Goal: Task Accomplishment & Management: Complete application form

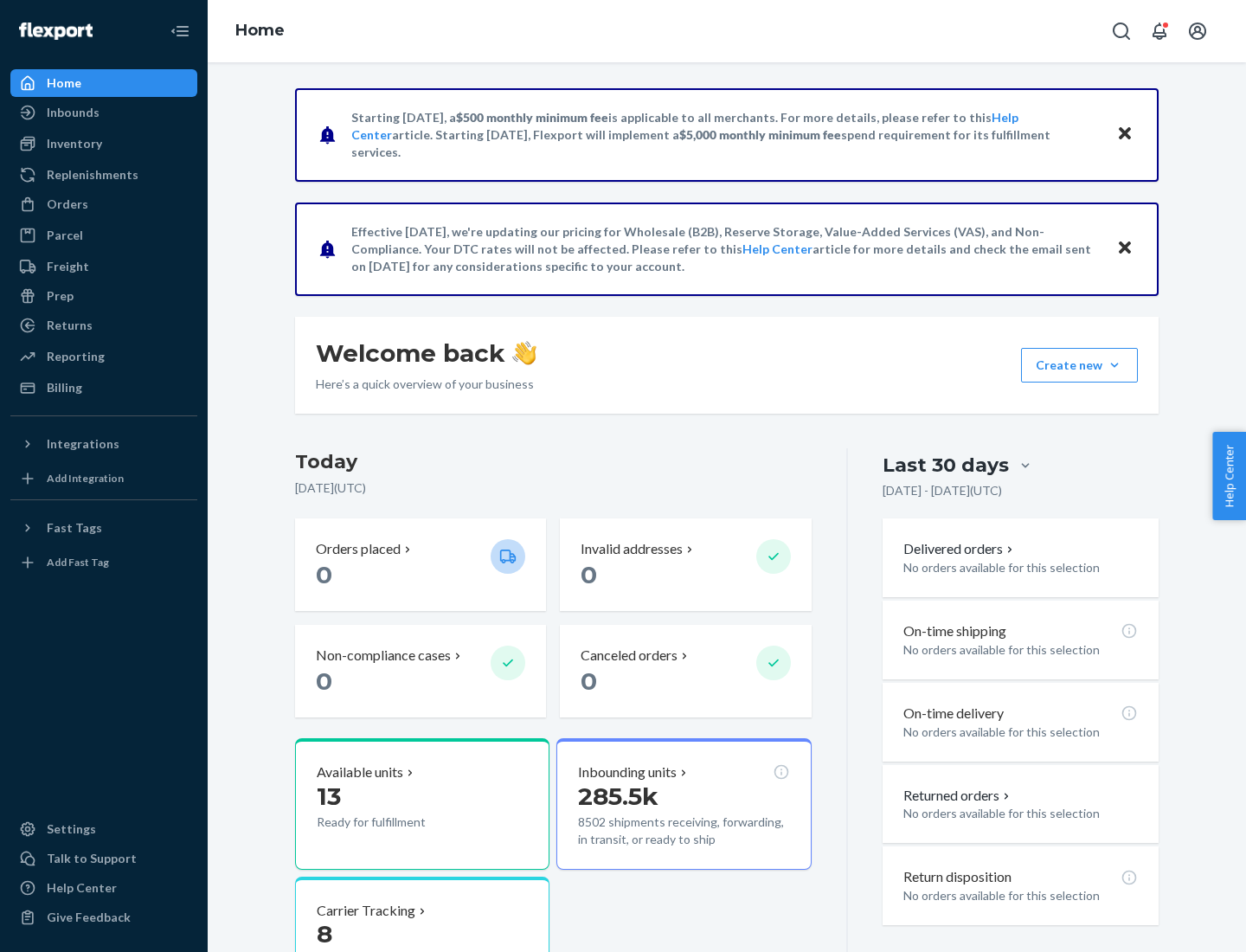
click at [1115, 365] on button "Create new Create new inbound Create new order Create new product" at bounding box center [1079, 365] width 117 height 34
click at [104, 113] on div "Inbounds" at bounding box center [104, 113] width 184 height 25
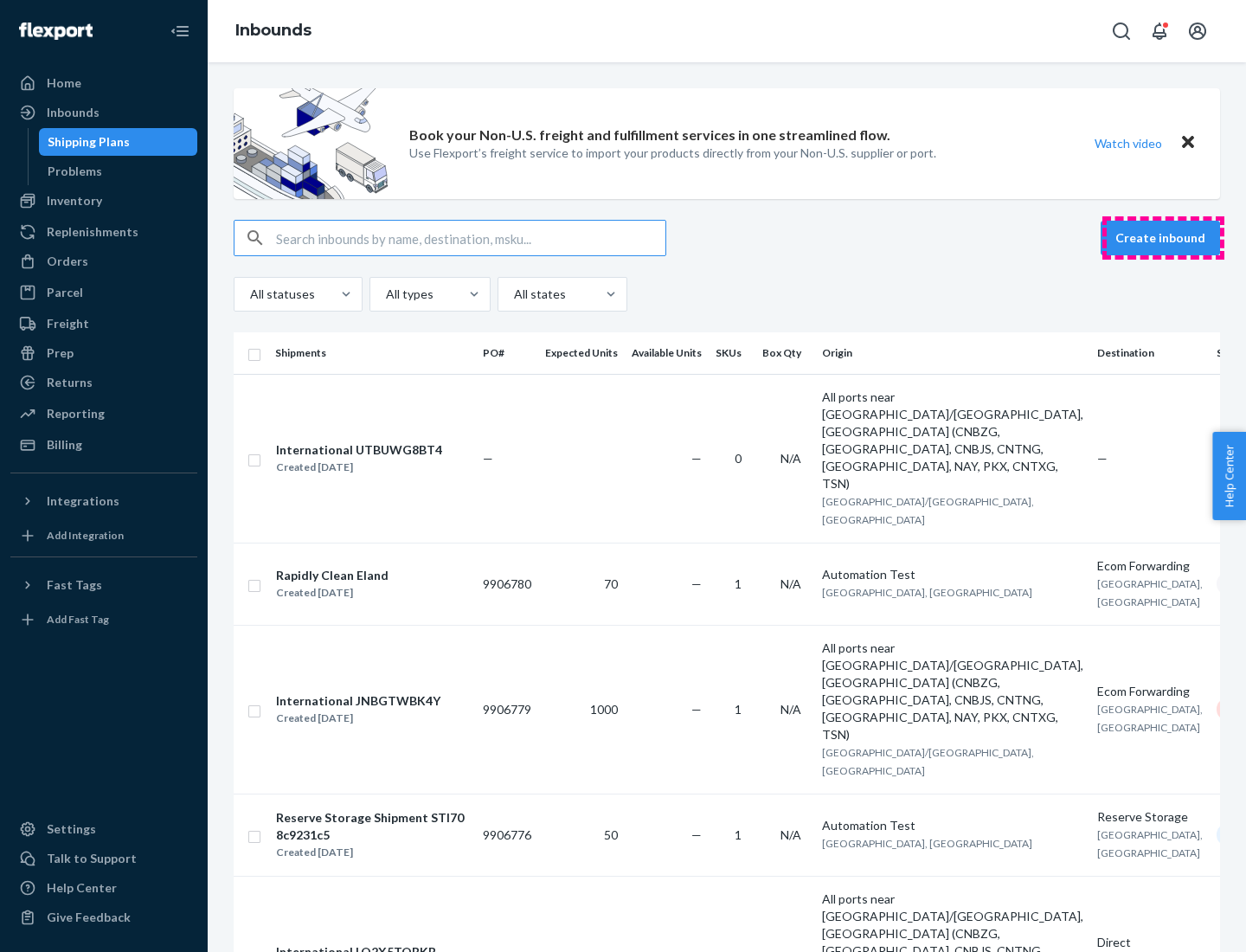
click at [1163, 238] on button "Create inbound" at bounding box center [1161, 237] width 120 height 34
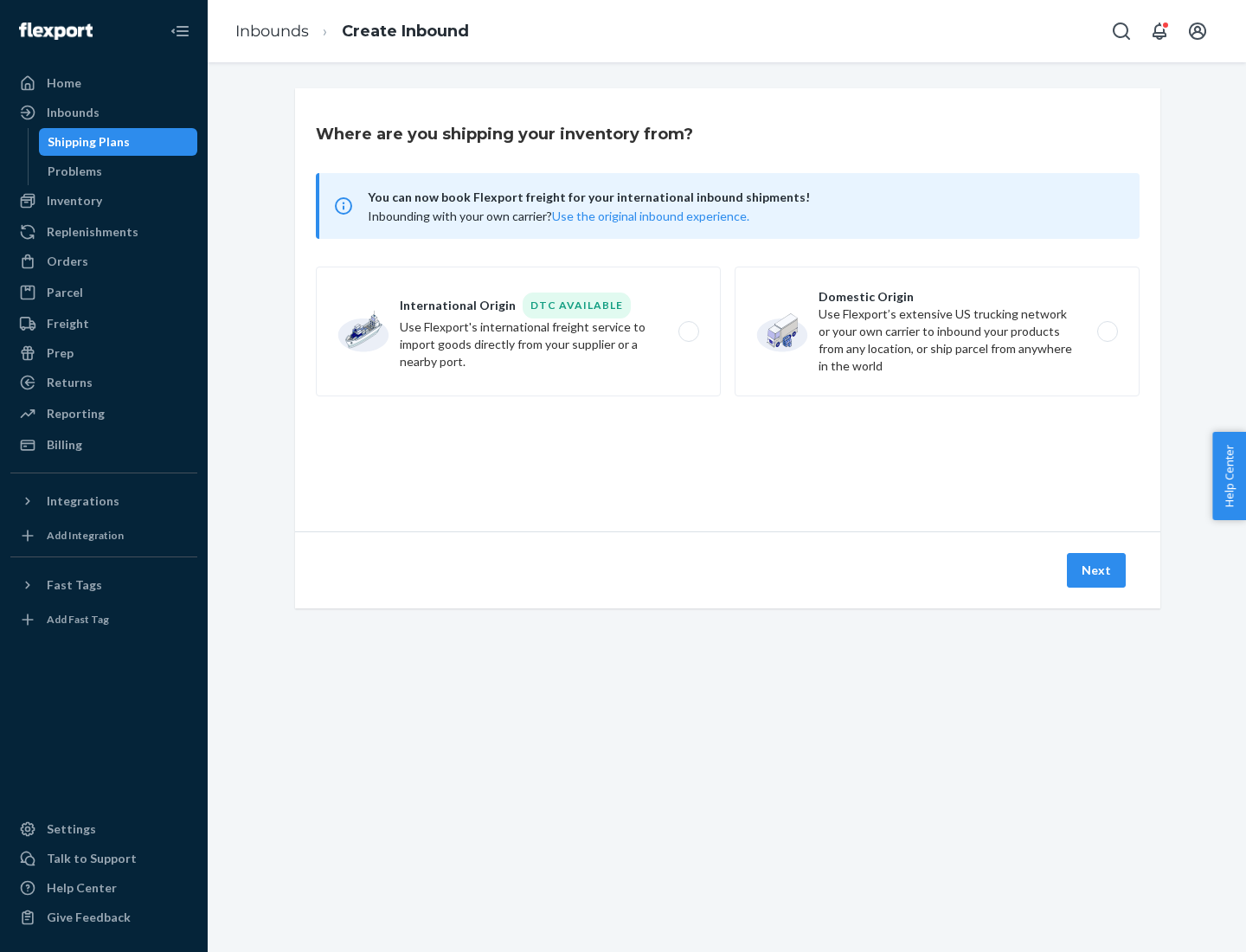
click at [937, 331] on label "Domestic Origin Use Flexport’s extensive US trucking network or your own carrie…" at bounding box center [936, 331] width 405 height 130
click at [1107, 331] on input "Domestic Origin Use Flexport’s extensive US trucking network or your own carrie…" at bounding box center [1112, 331] width 11 height 11
radio input "true"
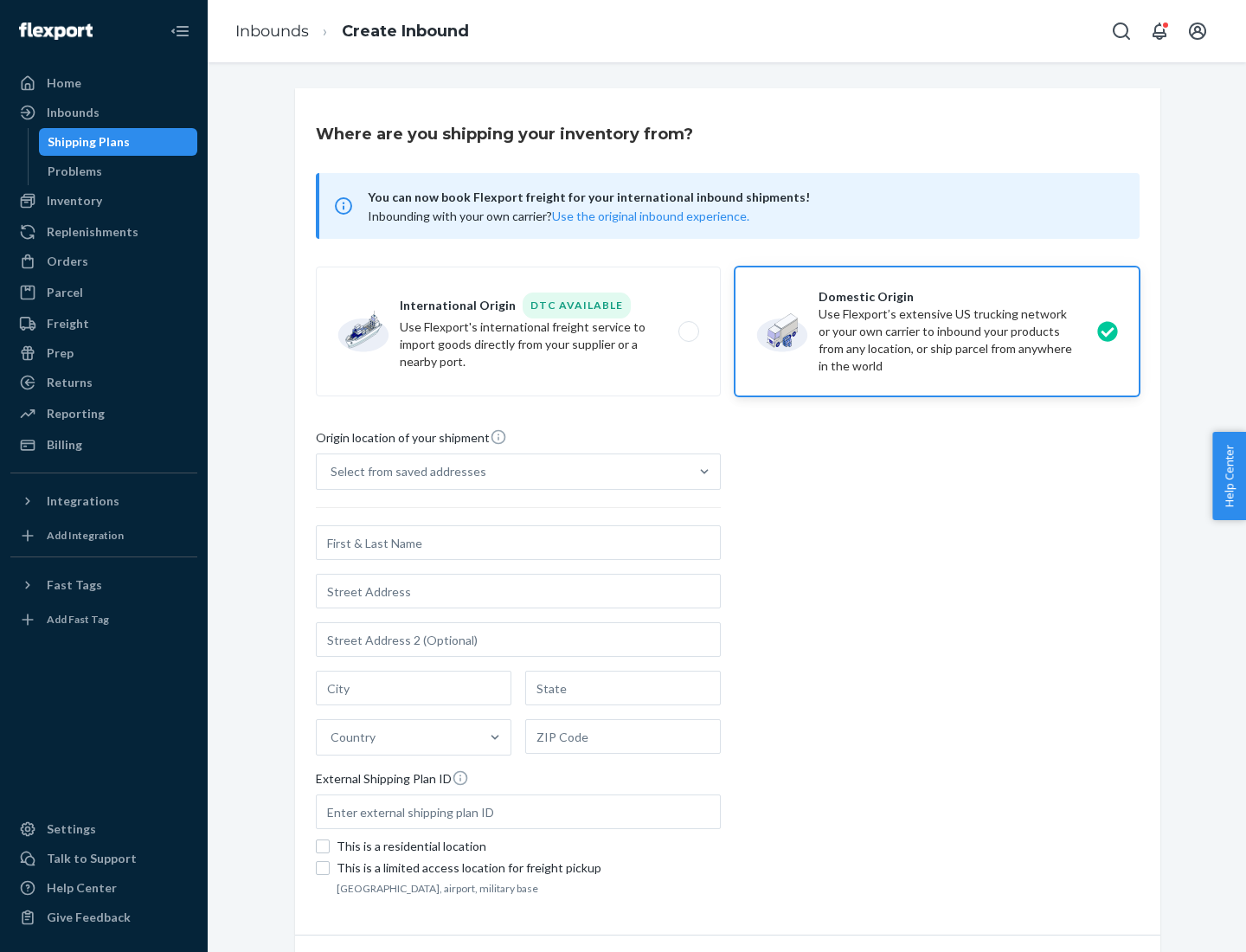
click at [404, 471] on div "Select from saved addresses" at bounding box center [408, 471] width 156 height 18
click at [332, 471] on input "Select from saved addresses" at bounding box center [332, 471] width 2 height 18
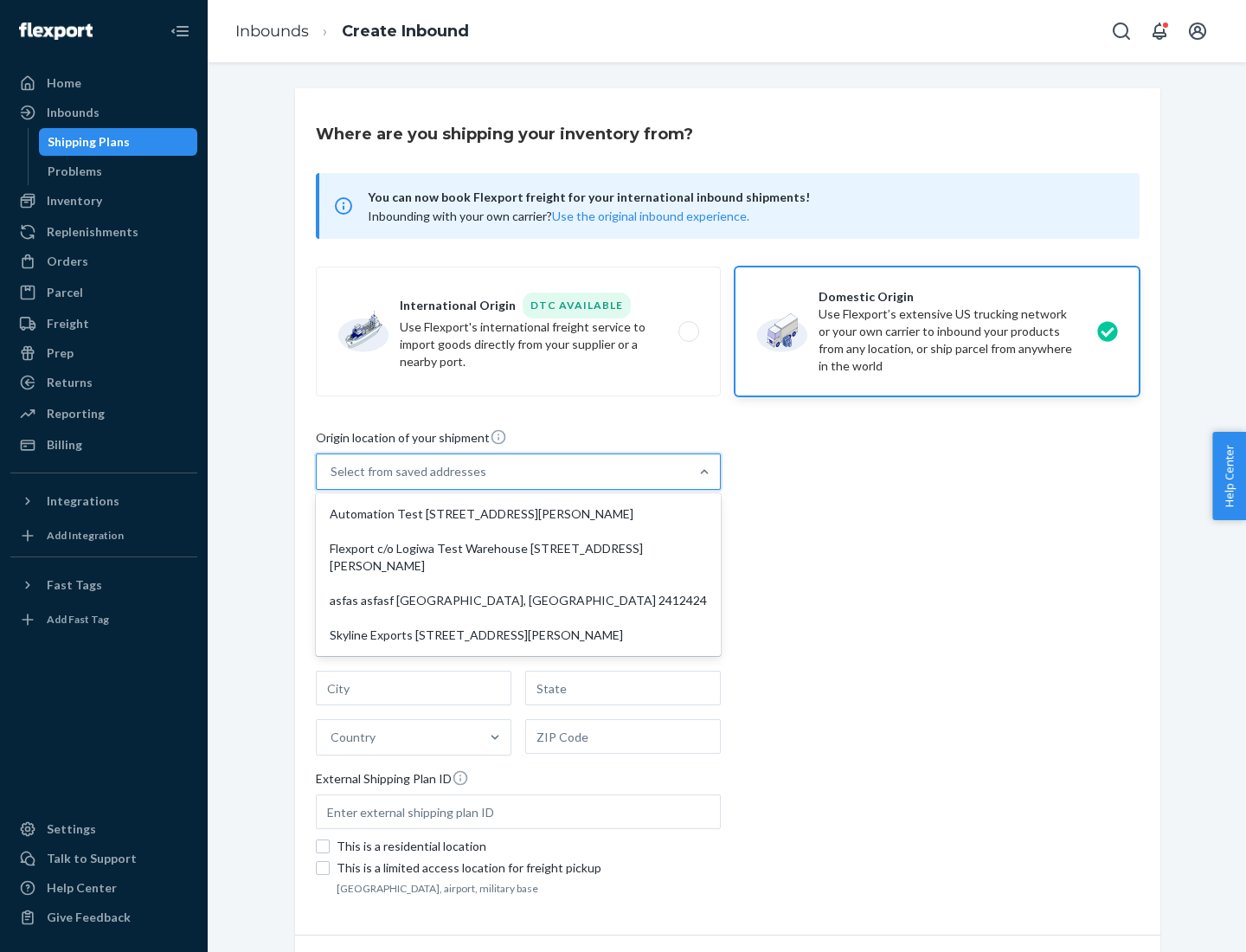
scroll to position [7, 0]
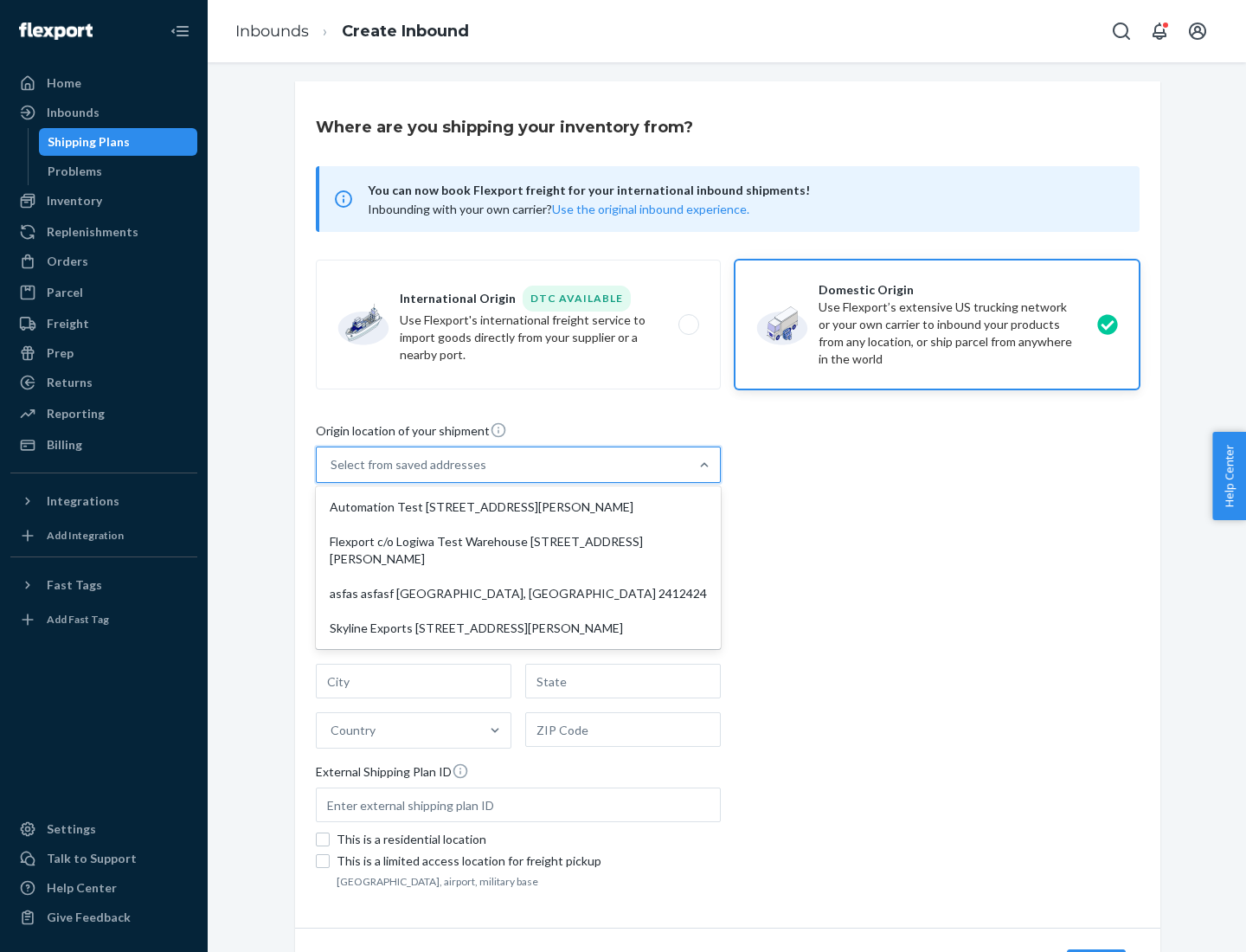
click at [518, 507] on div "Automation Test [STREET_ADDRESS][PERSON_NAME]" at bounding box center [518, 506] width 398 height 34
click at [332, 473] on input "option Automation Test [STREET_ADDRESS][PERSON_NAME] focused, 1 of 4. 4 results…" at bounding box center [332, 465] width 2 height 18
type input "Automation Test"
type input "9th Floor"
type input "[GEOGRAPHIC_DATA]"
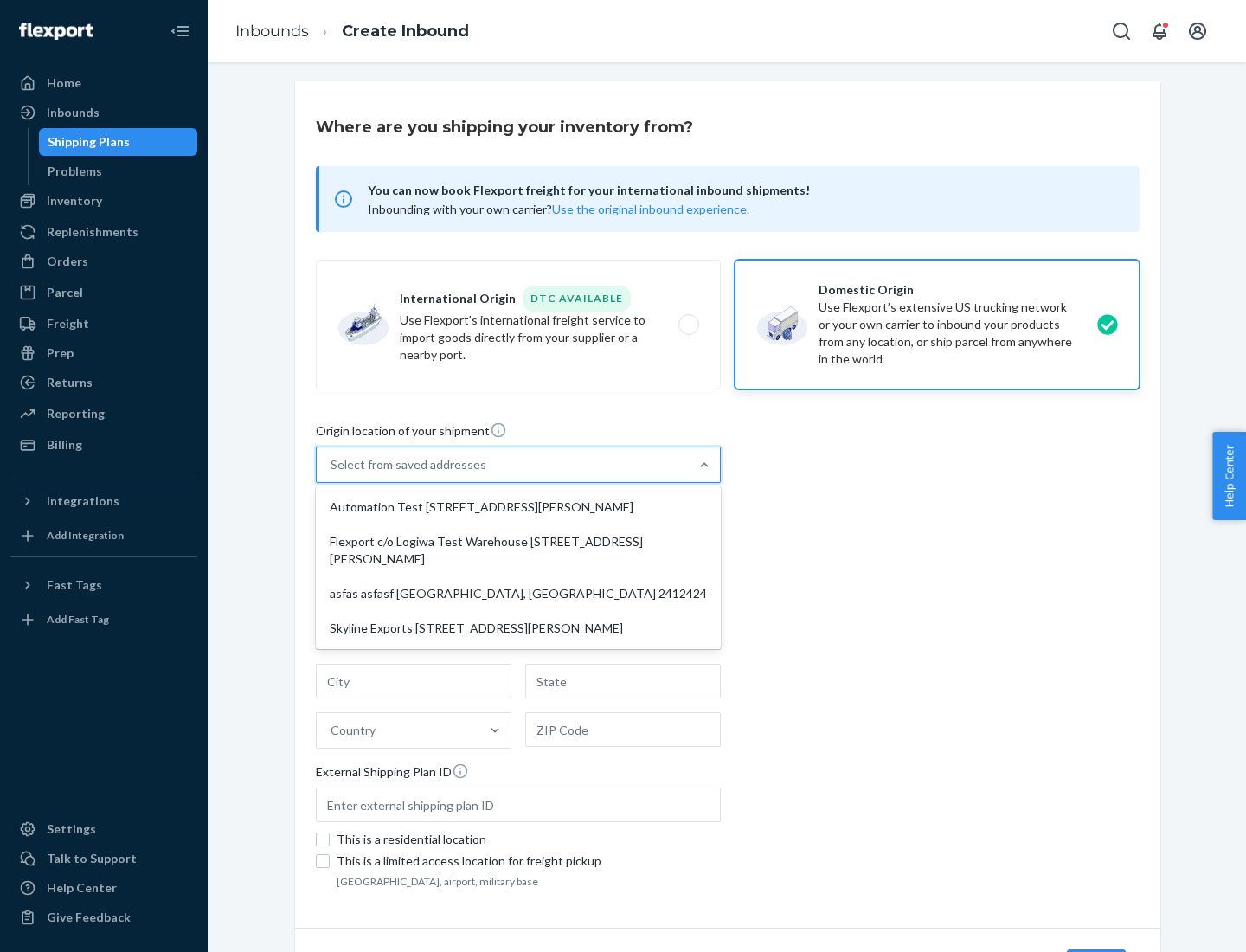
type input "CA"
type input "94104"
type input "[STREET_ADDRESS][PERSON_NAME]"
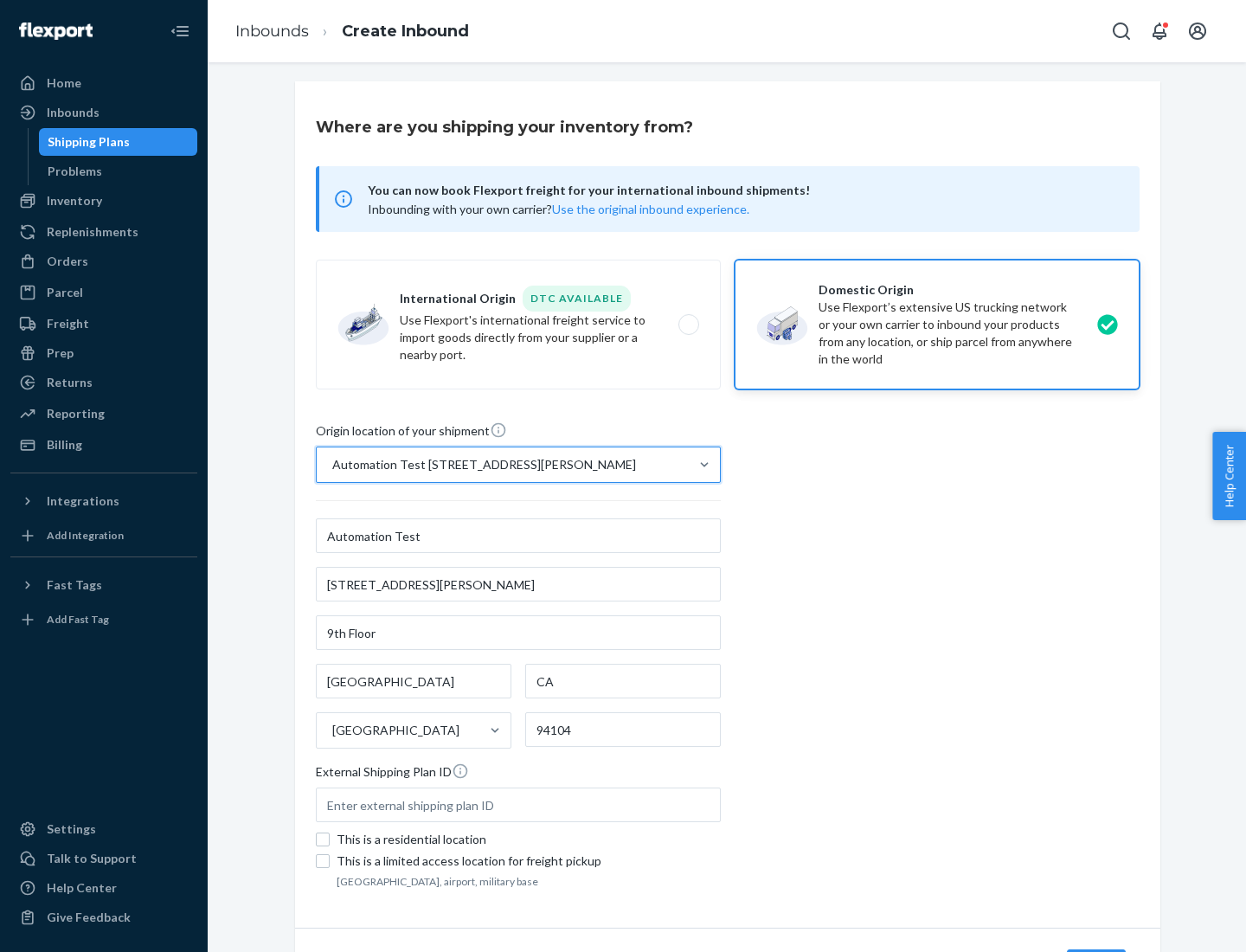
scroll to position [101, 0]
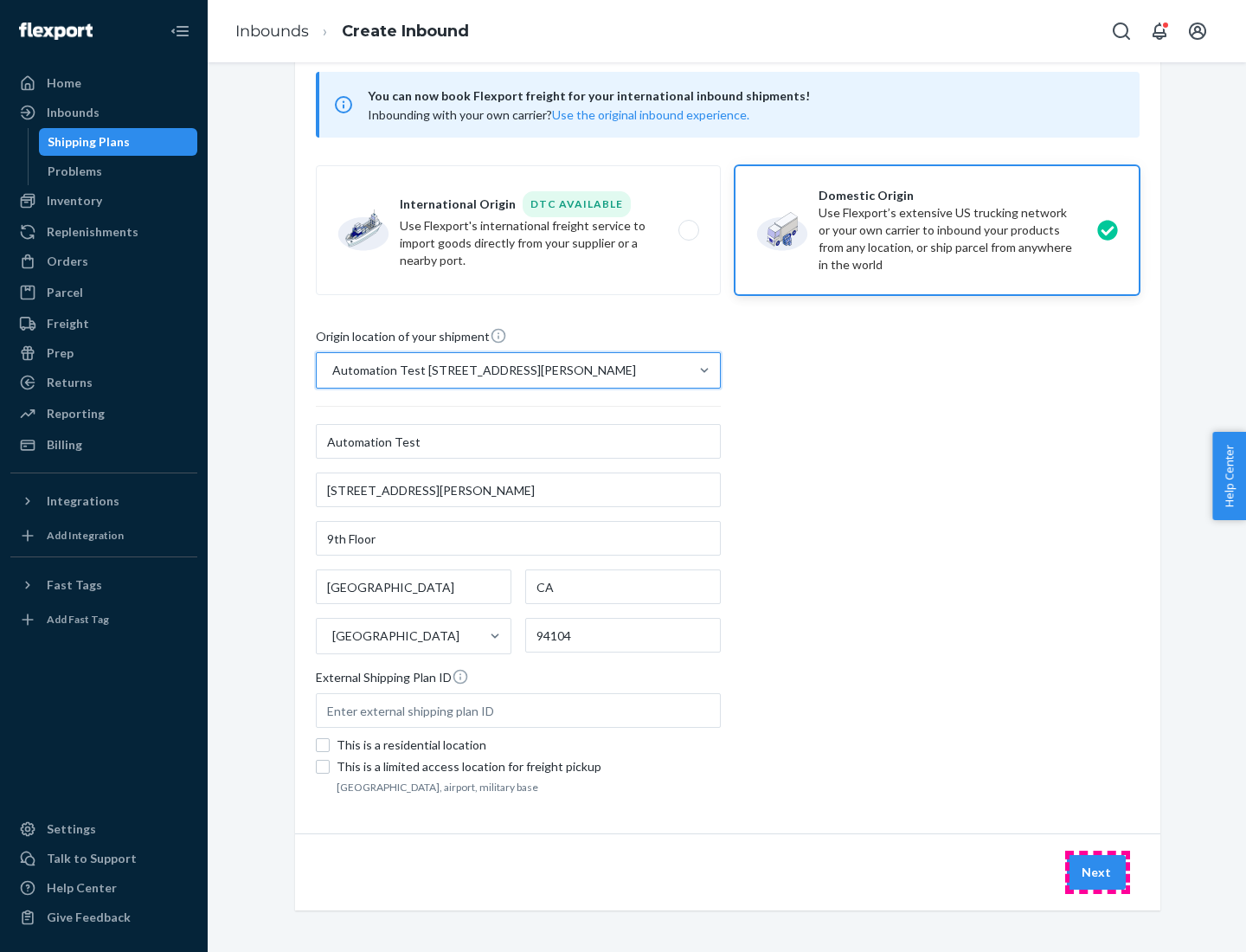
click at [1097, 872] on button "Next" at bounding box center [1096, 871] width 59 height 34
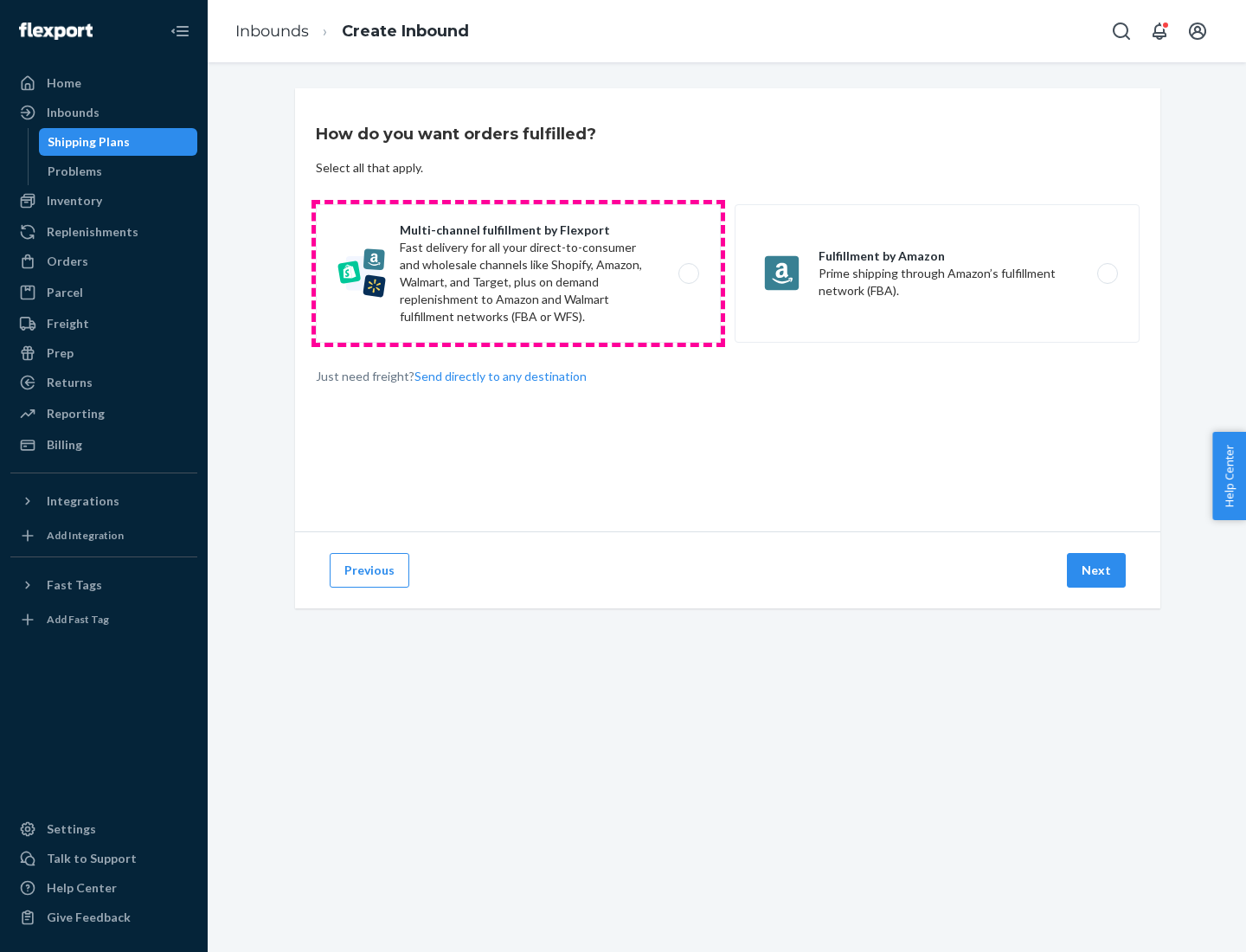
click at [518, 273] on label "Multi-channel fulfillment by Flexport Fast delivery for all your direct-to-cons…" at bounding box center [518, 273] width 405 height 138
click at [688, 273] on input "Multi-channel fulfillment by Flexport Fast delivery for all your direct-to-cons…" at bounding box center [693, 273] width 11 height 11
radio input "true"
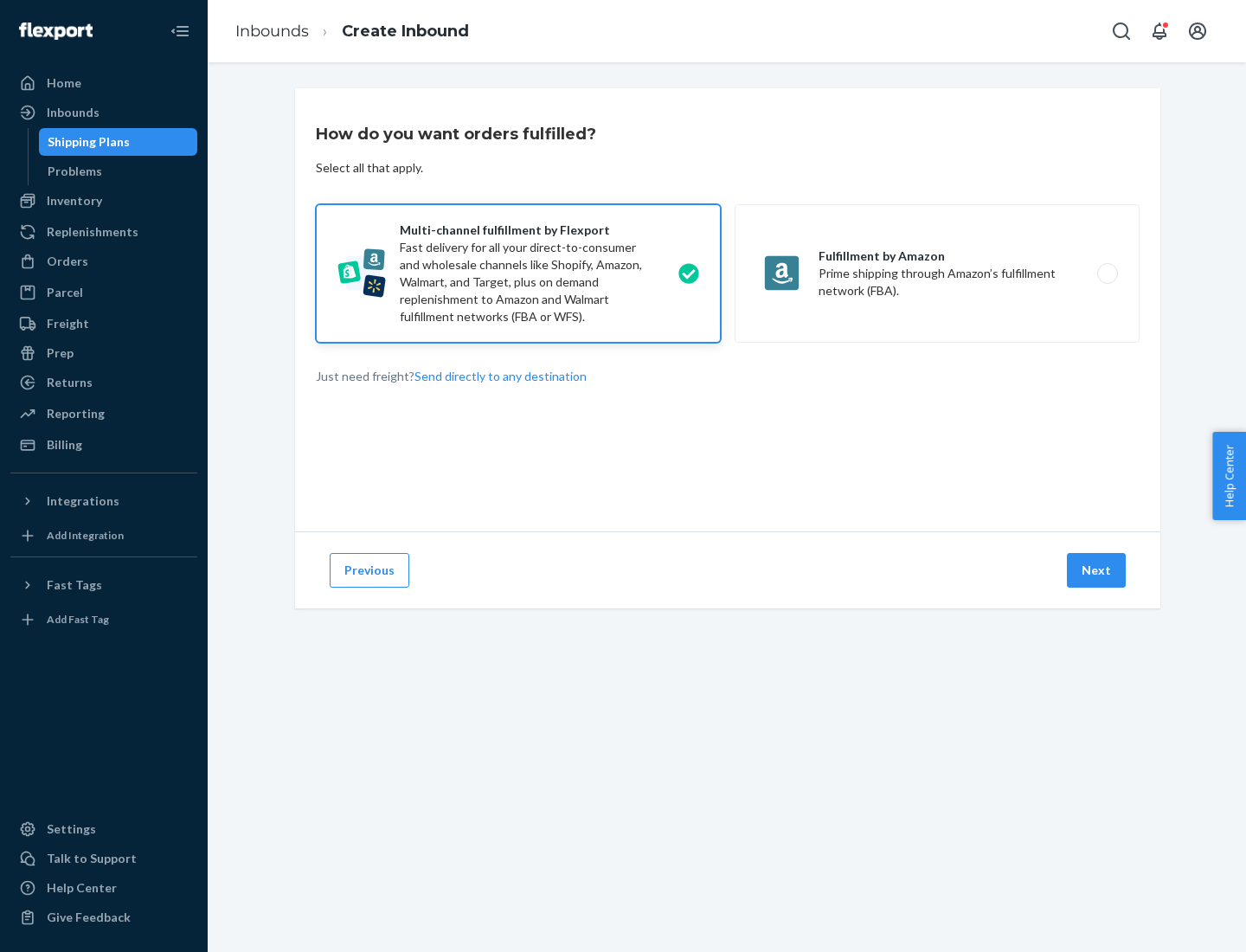
click at [1097, 570] on button "Next" at bounding box center [1096, 570] width 59 height 34
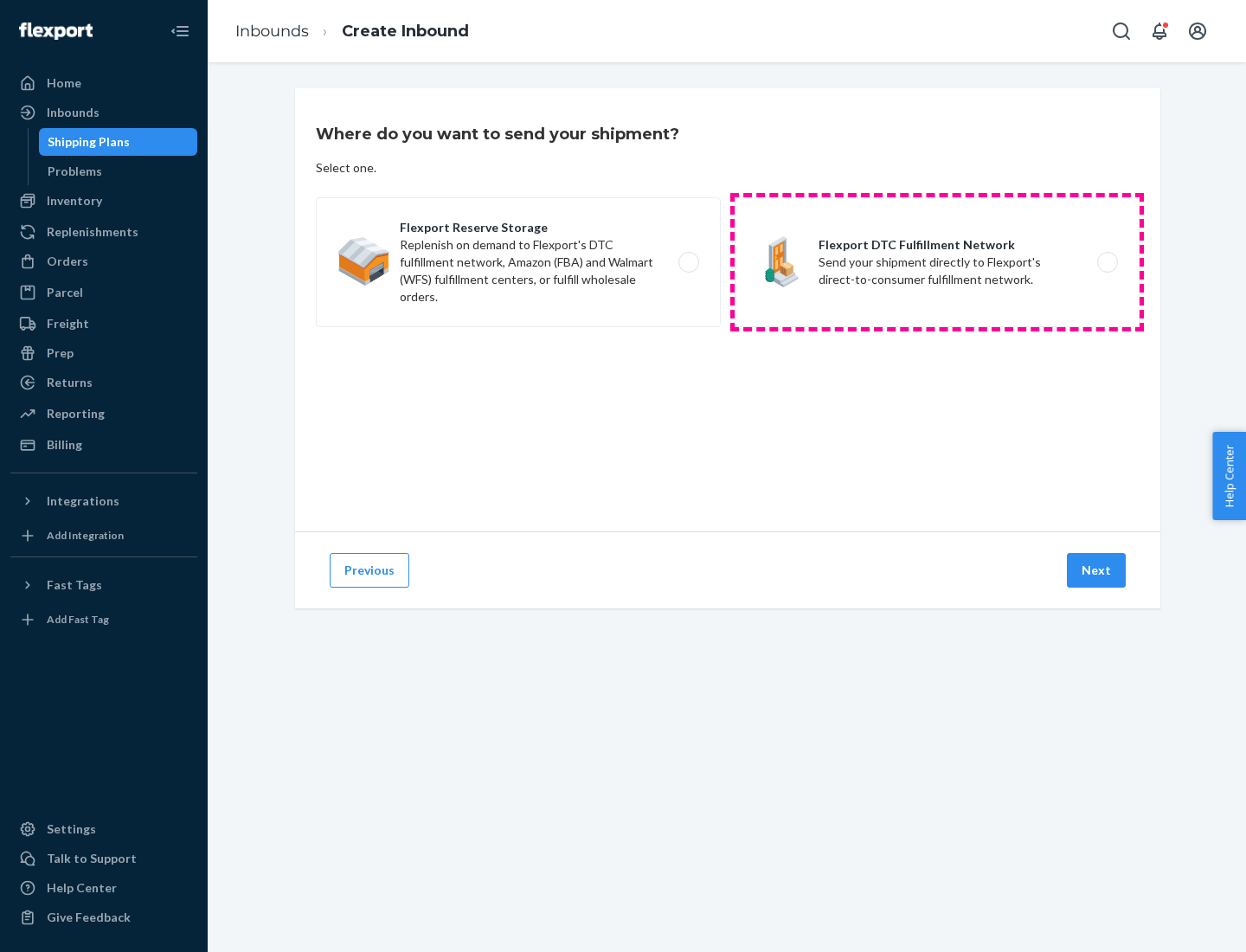
click at [937, 262] on label "Flexport DTC Fulfillment Network Send your shipment directly to Flexport's dire…" at bounding box center [936, 262] width 405 height 130
click at [1107, 262] on input "Flexport DTC Fulfillment Network Send your shipment directly to Flexport's dire…" at bounding box center [1112, 262] width 11 height 11
radio input "true"
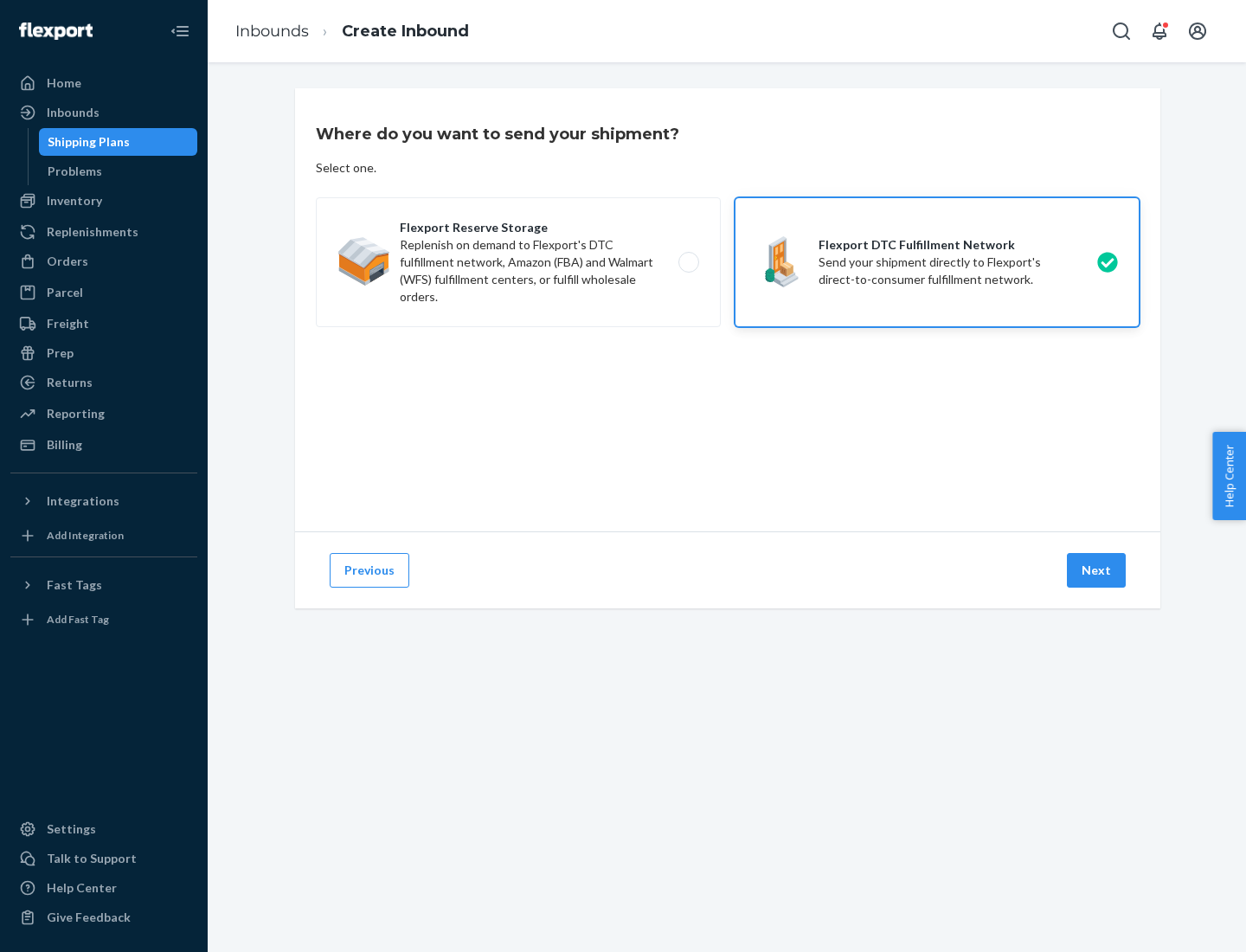
click at [1097, 570] on button "Next" at bounding box center [1096, 570] width 59 height 34
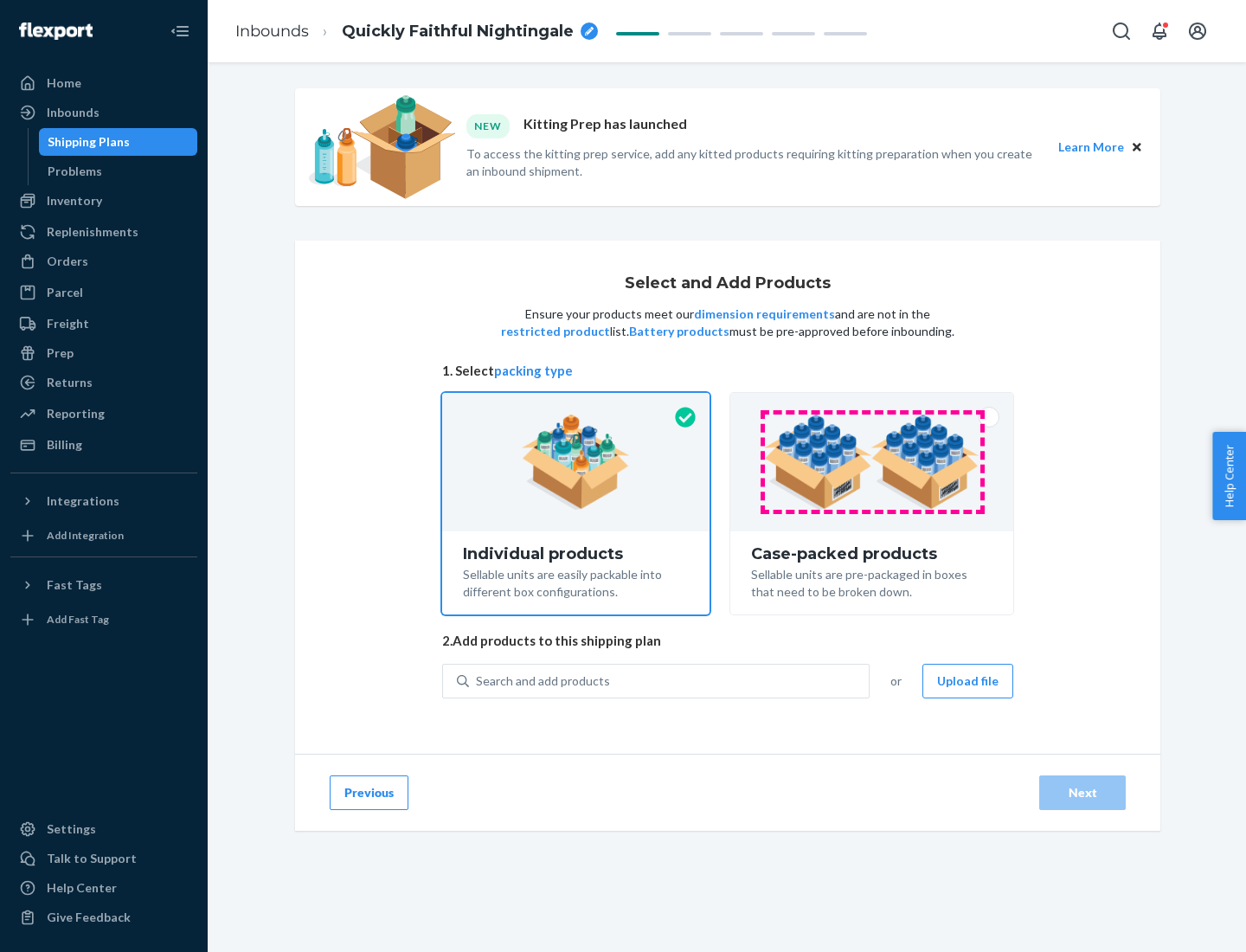
click at [872, 462] on img at bounding box center [871, 461] width 215 height 95
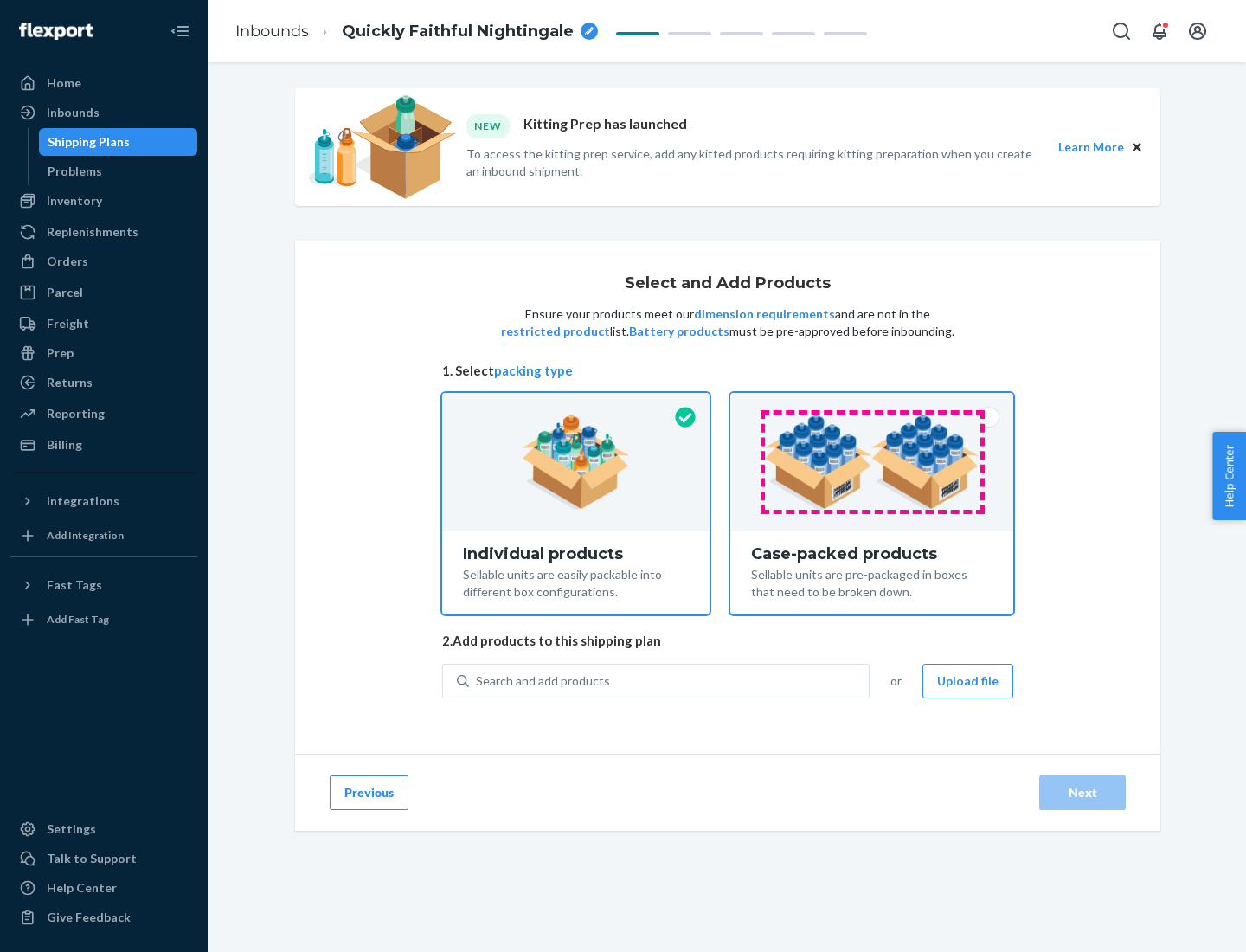
click at [872, 404] on input "Case-packed products Sellable units are pre-packaged in boxes that need to be b…" at bounding box center [871, 398] width 11 height 11
radio input "true"
radio input "false"
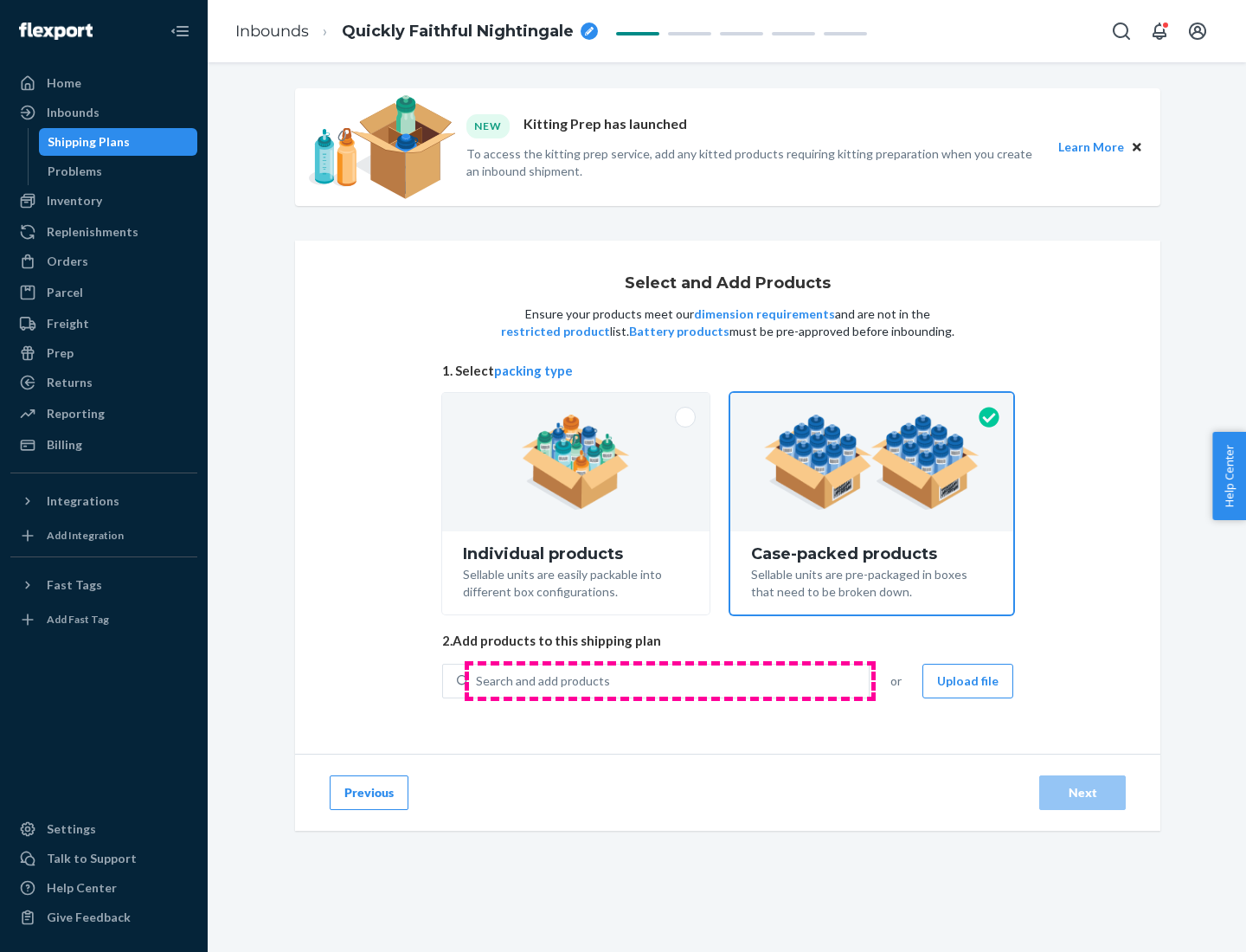
click at [670, 679] on div "Search and add products" at bounding box center [668, 680] width 400 height 31
click at [477, 679] on input "Search and add products" at bounding box center [477, 681] width 2 height 18
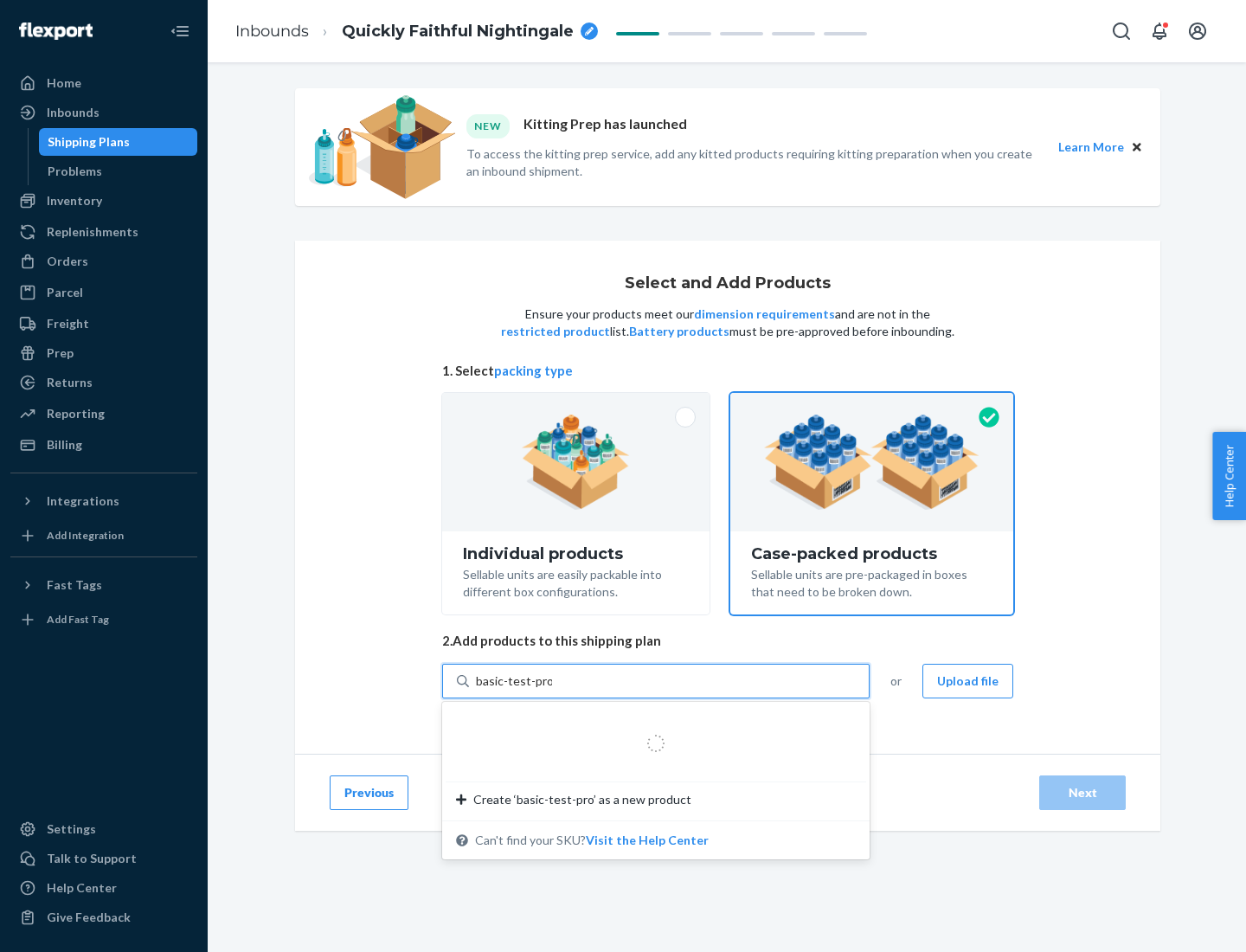
type input "basic-test-product-1"
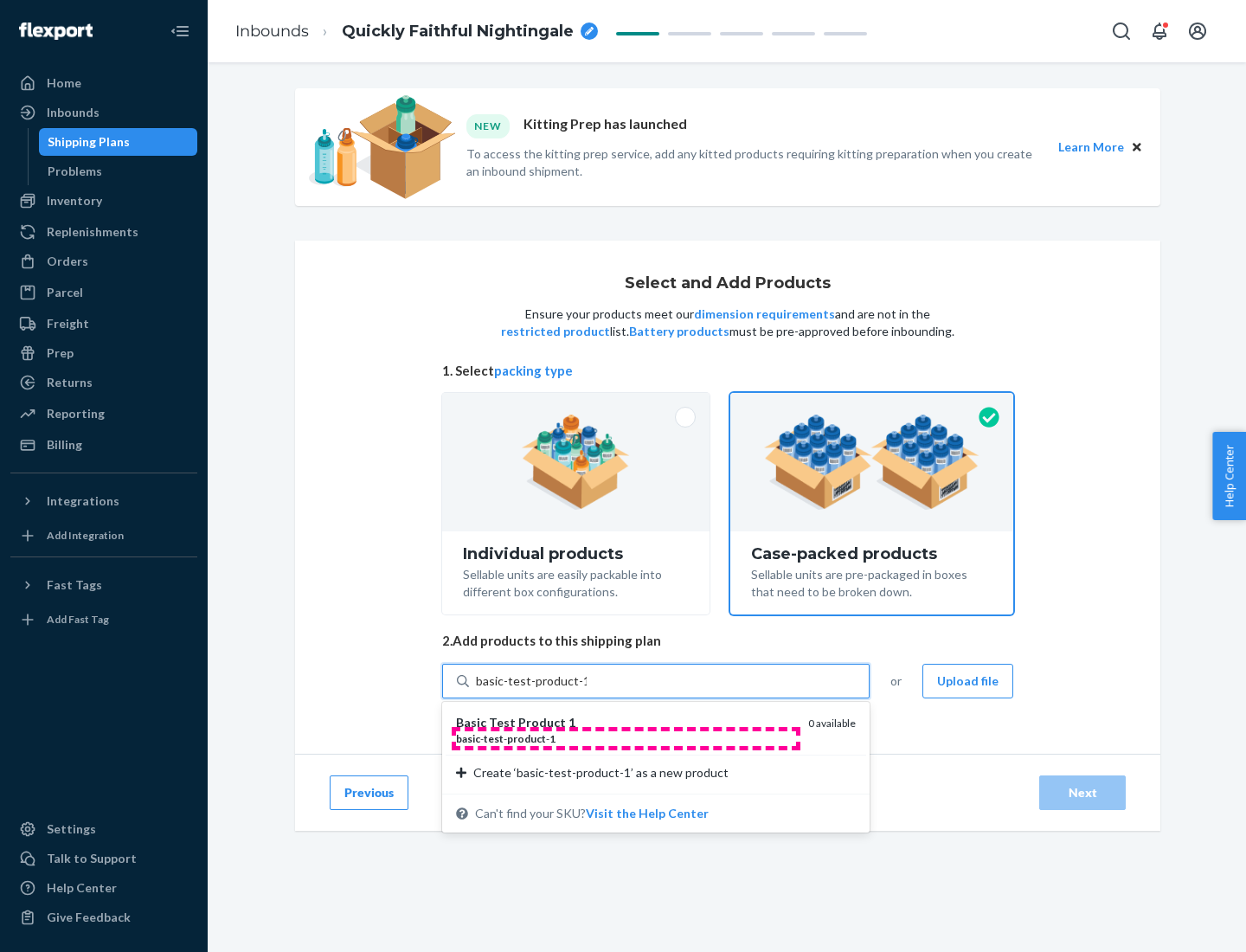
click at [625, 738] on div "basic - test - product - 1" at bounding box center [625, 738] width 339 height 15
click at [587, 689] on input "basic-test-product-1" at bounding box center [531, 681] width 111 height 18
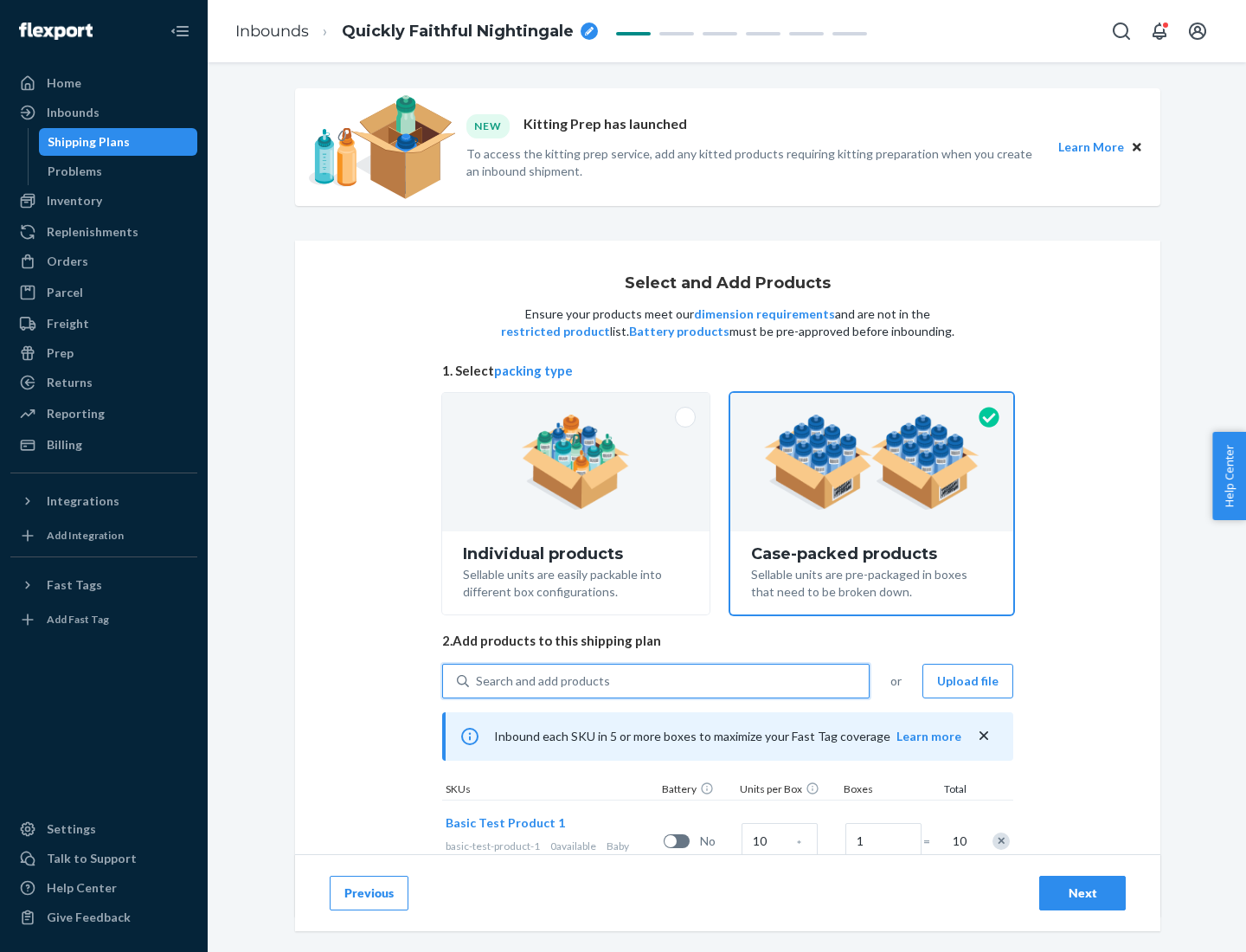
scroll to position [62, 0]
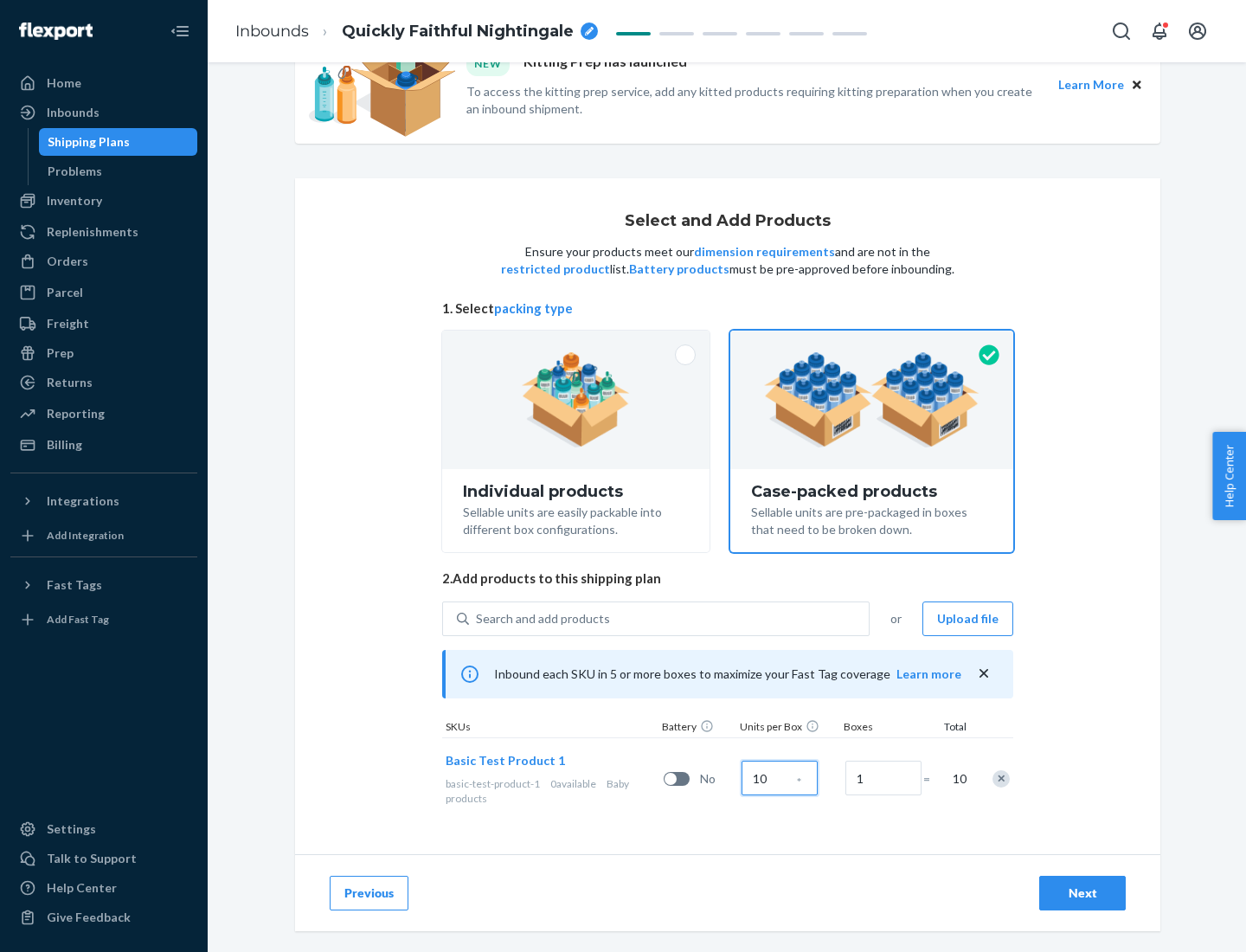
type input "10"
type input "7"
click at [1082, 893] on div "Next" at bounding box center [1082, 893] width 57 height 18
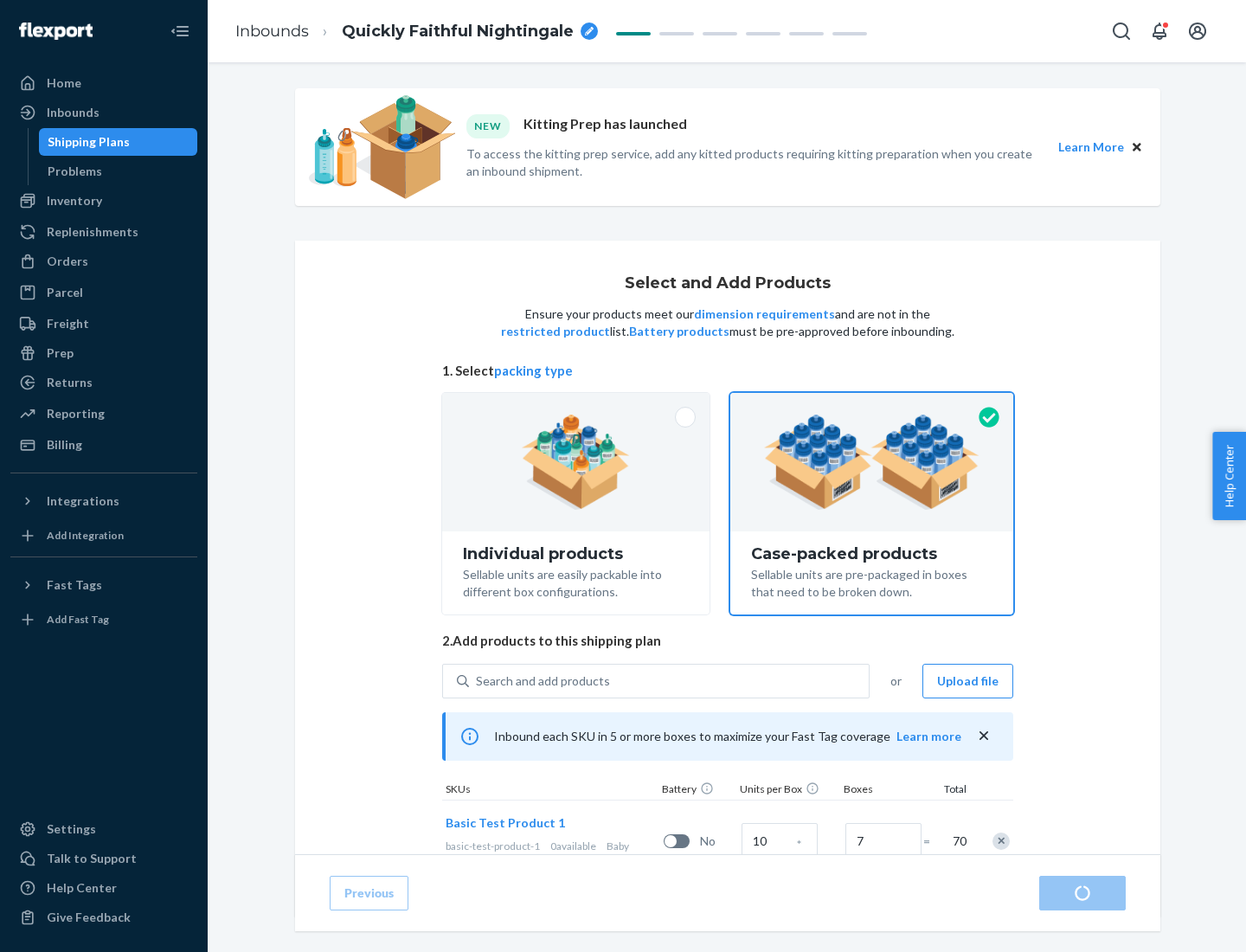
radio input "true"
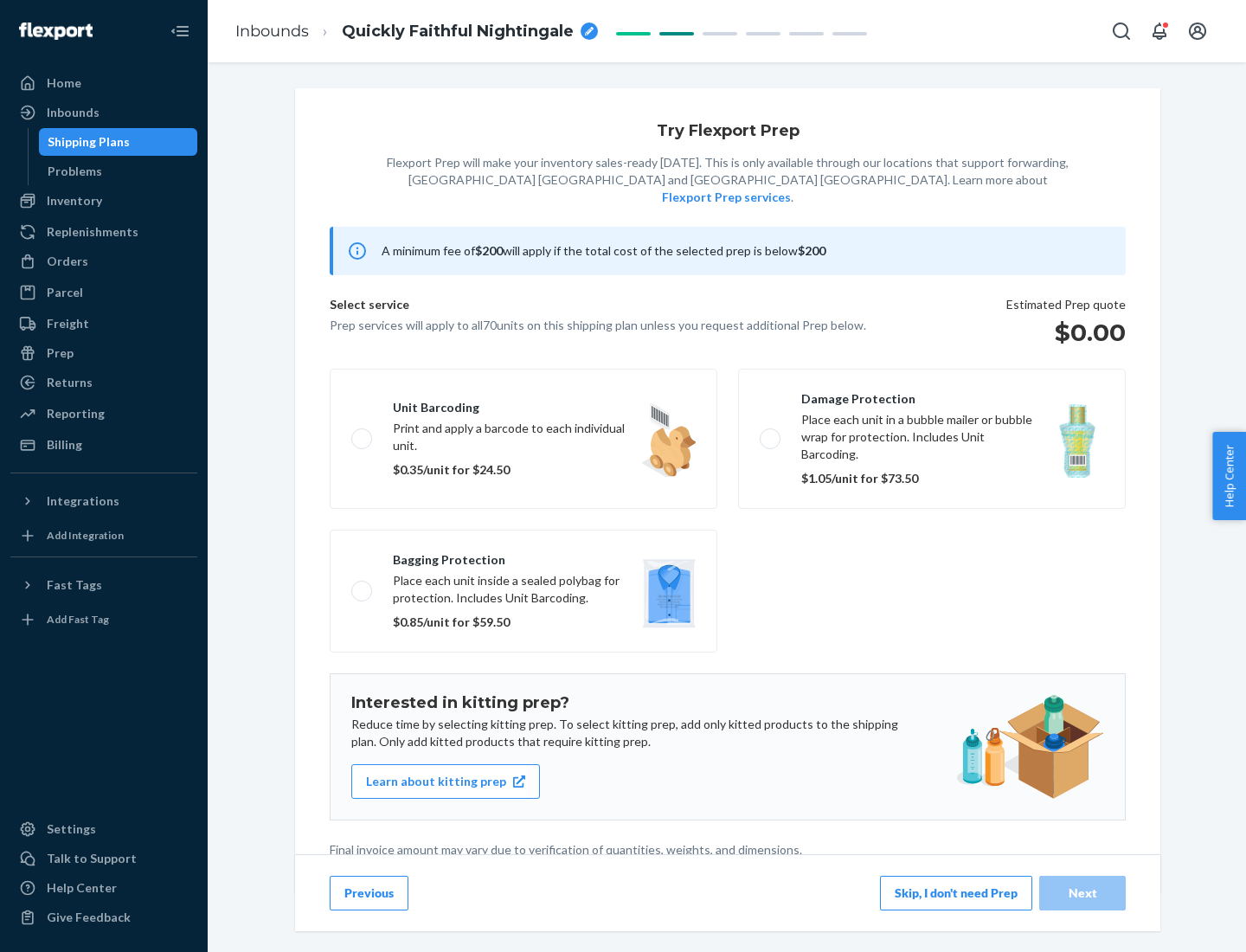
scroll to position [4, 0]
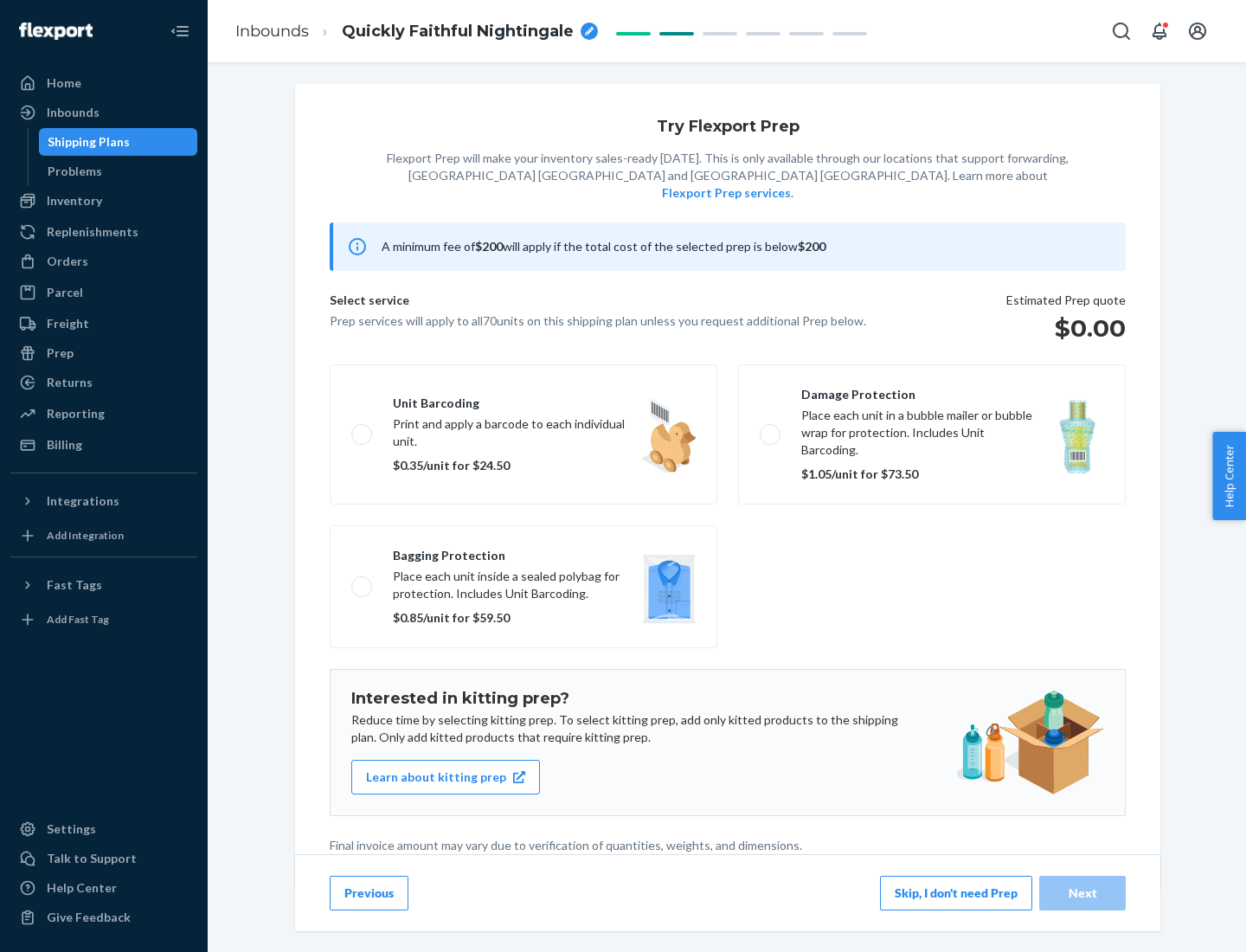
click at [523, 551] on label "Bagging protection Place each unit inside a sealed polybag for protection. Incl…" at bounding box center [523, 586] width 388 height 123
click at [362, 580] on input "Bagging protection Place each unit inside a sealed polybag for protection. Incl…" at bounding box center [357, 585] width 11 height 11
checkbox input "true"
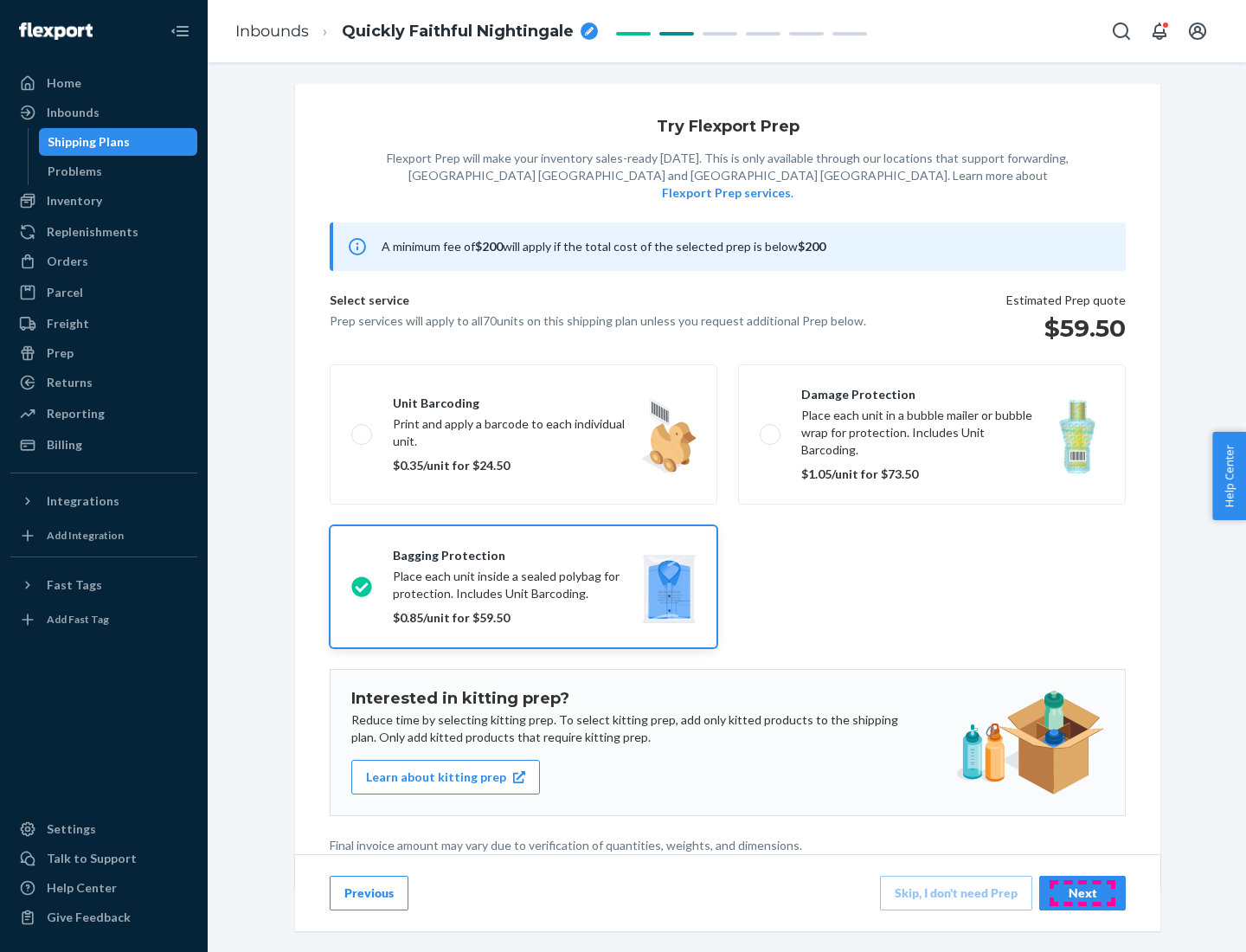
click at [1082, 892] on div "Next" at bounding box center [1082, 893] width 57 height 18
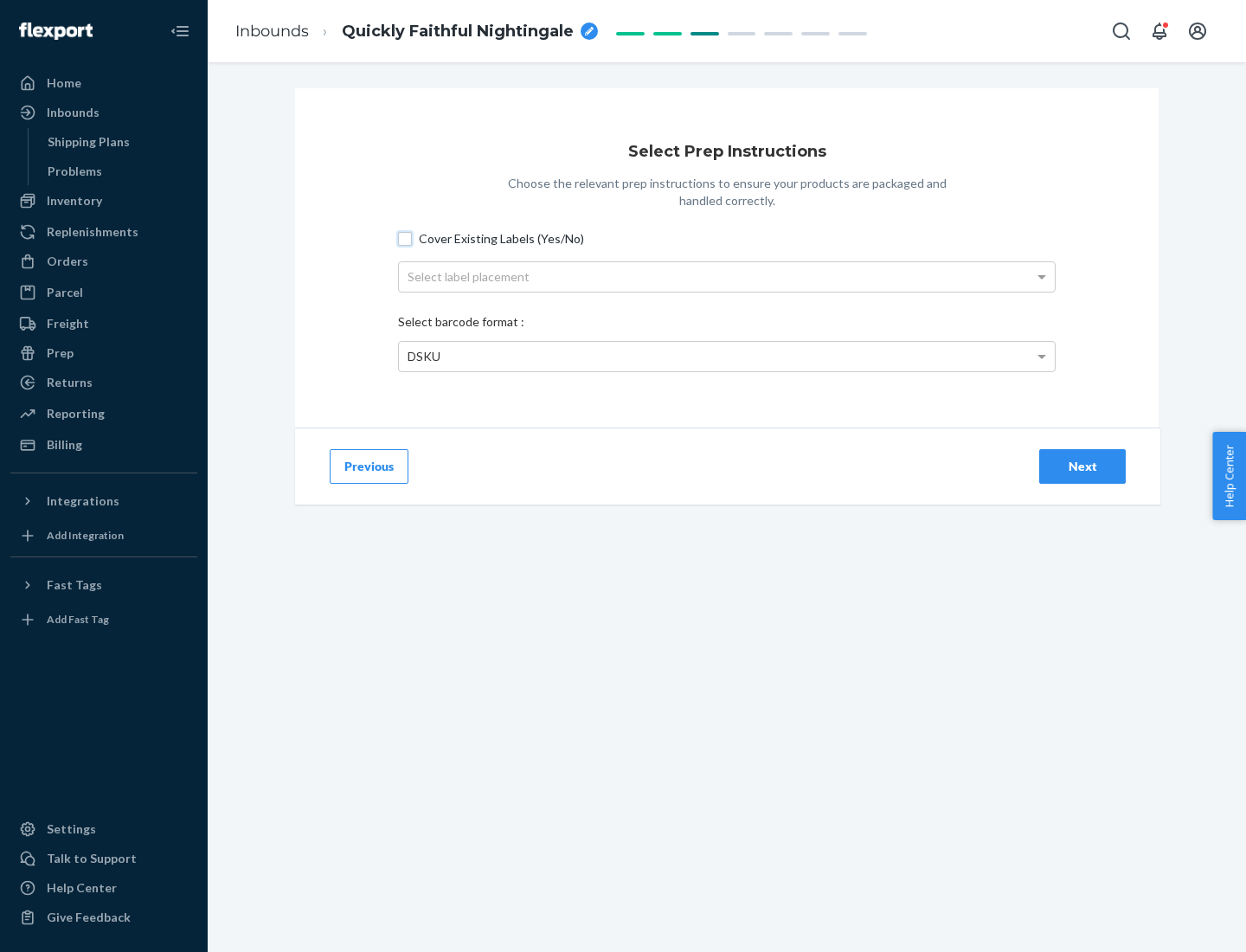
click at [405, 238] on input "Cover Existing Labels (Yes/No)" at bounding box center [405, 239] width 14 height 14
checkbox input "true"
click at [727, 276] on div "Select label placement" at bounding box center [727, 276] width 656 height 29
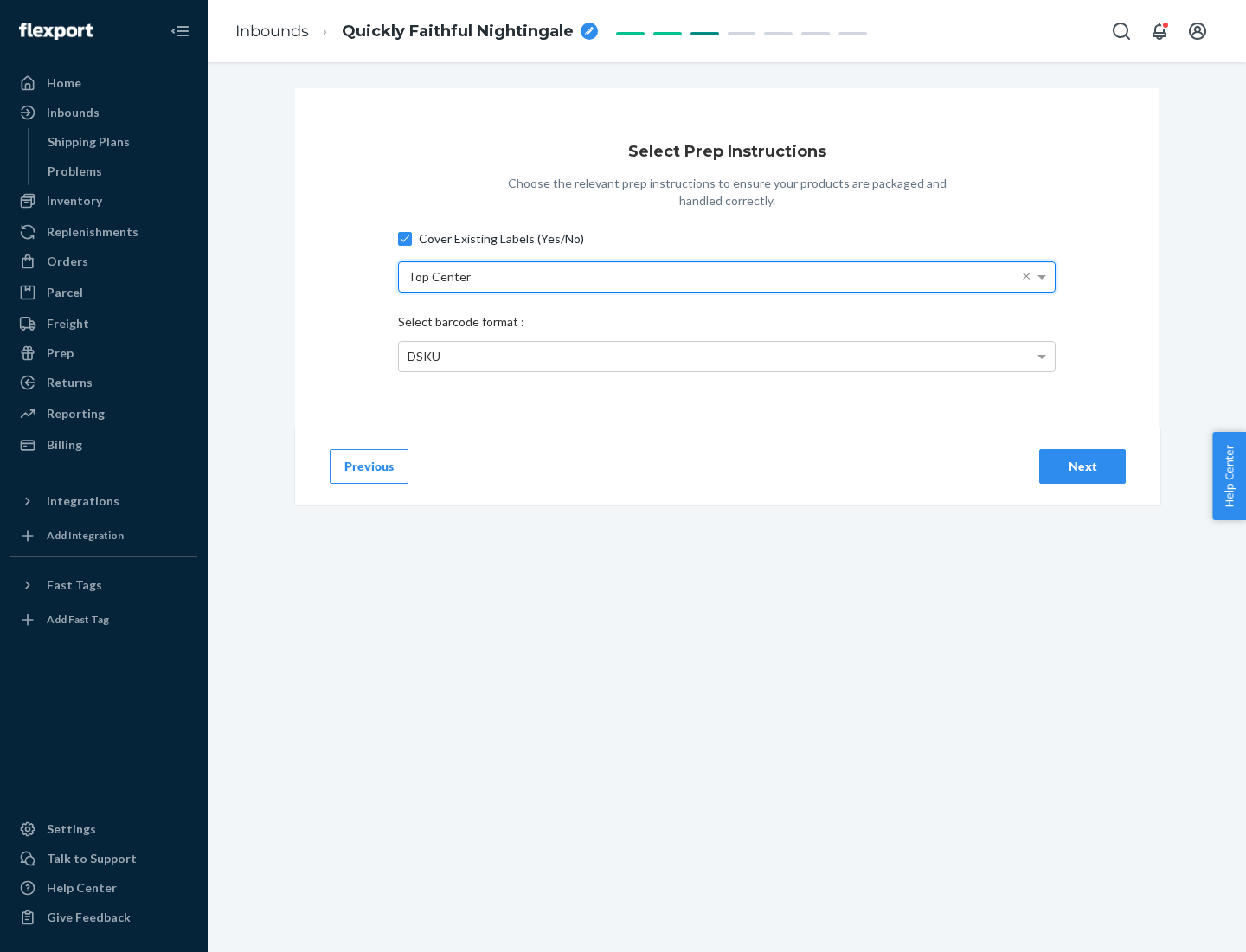
click at [727, 355] on div "DSKU" at bounding box center [727, 356] width 656 height 29
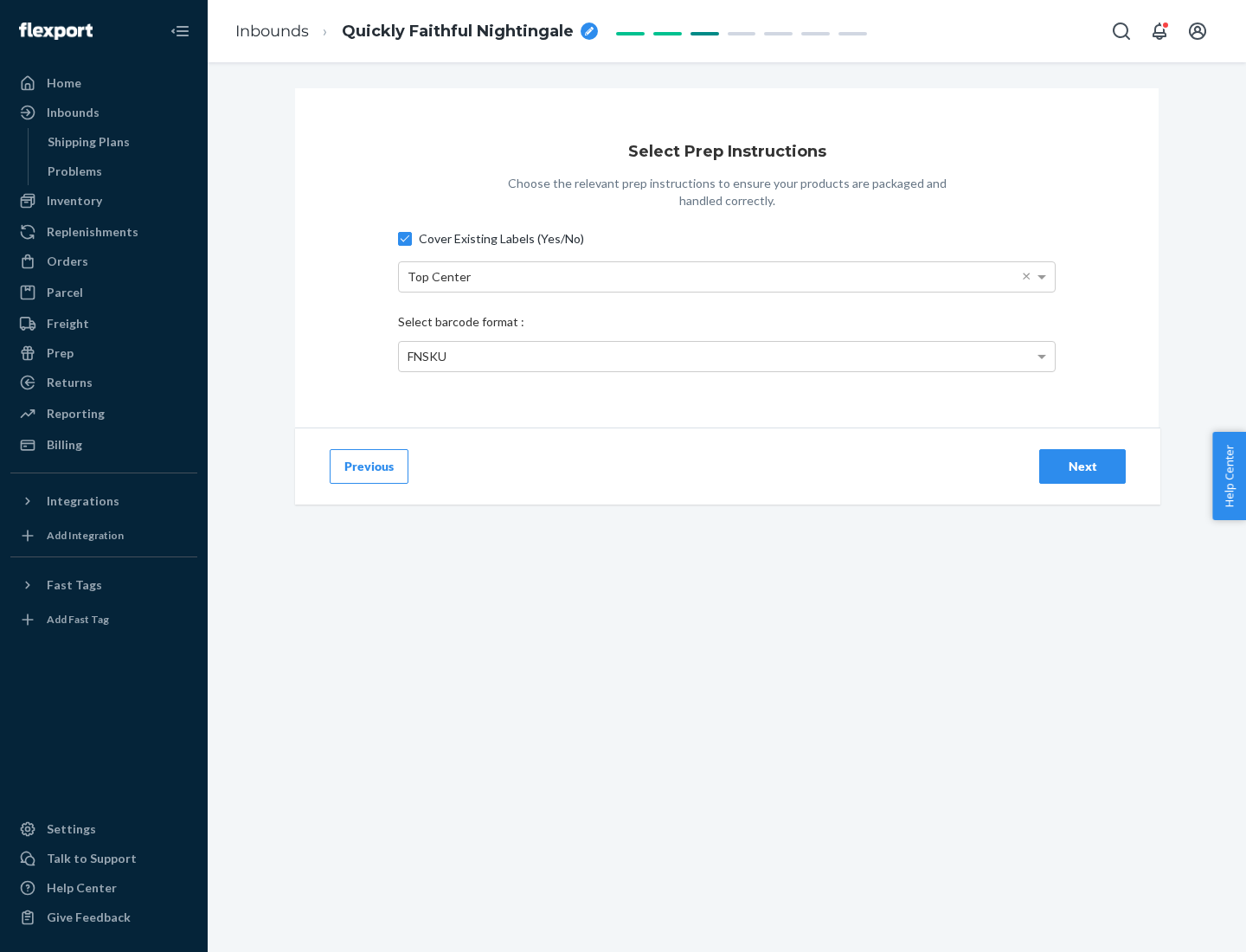
click at [1082, 465] on div "Next" at bounding box center [1082, 467] width 57 height 18
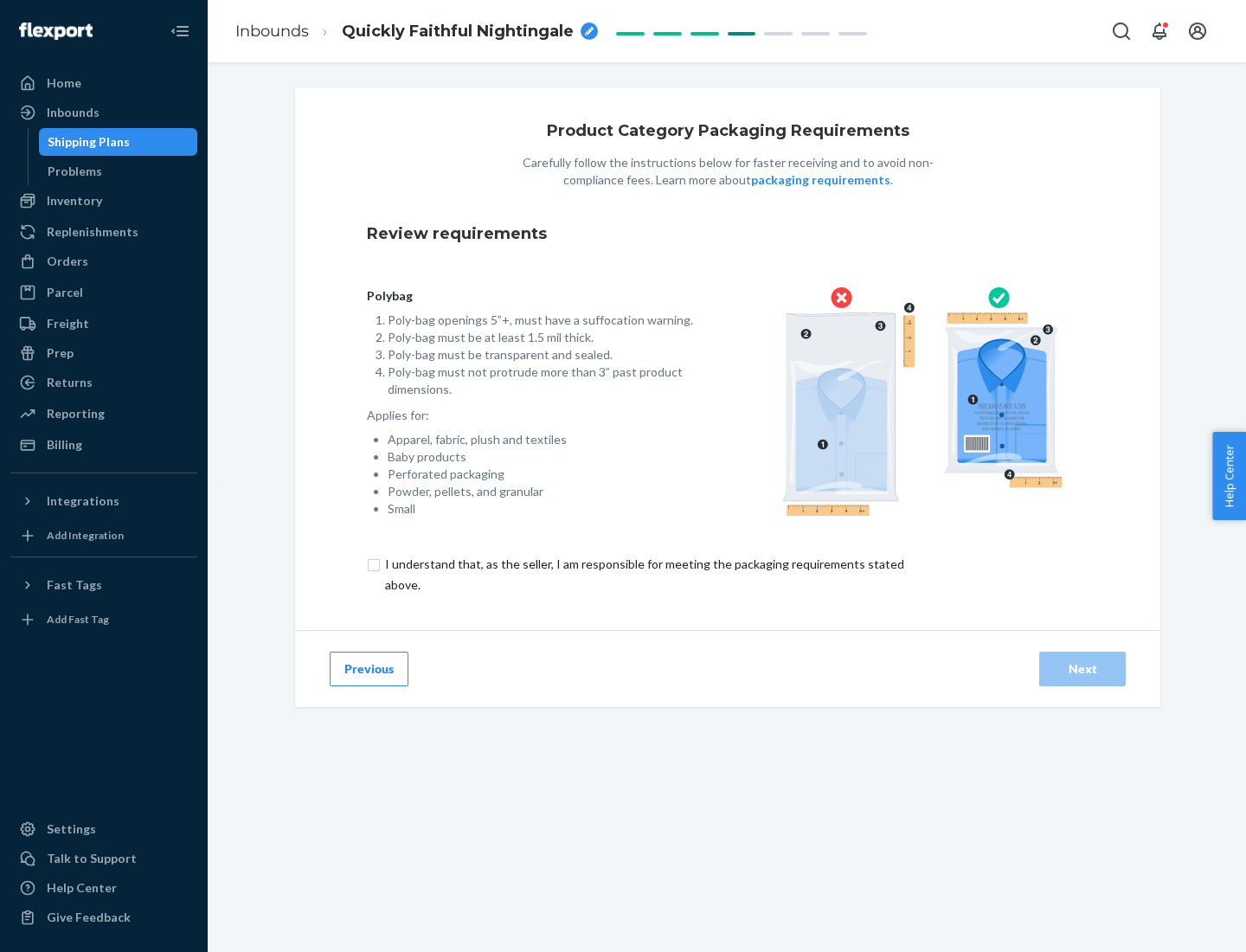
click at [643, 573] on input "checkbox" at bounding box center [654, 574] width 575 height 41
checkbox input "true"
click at [1082, 668] on div "Next" at bounding box center [1082, 669] width 57 height 18
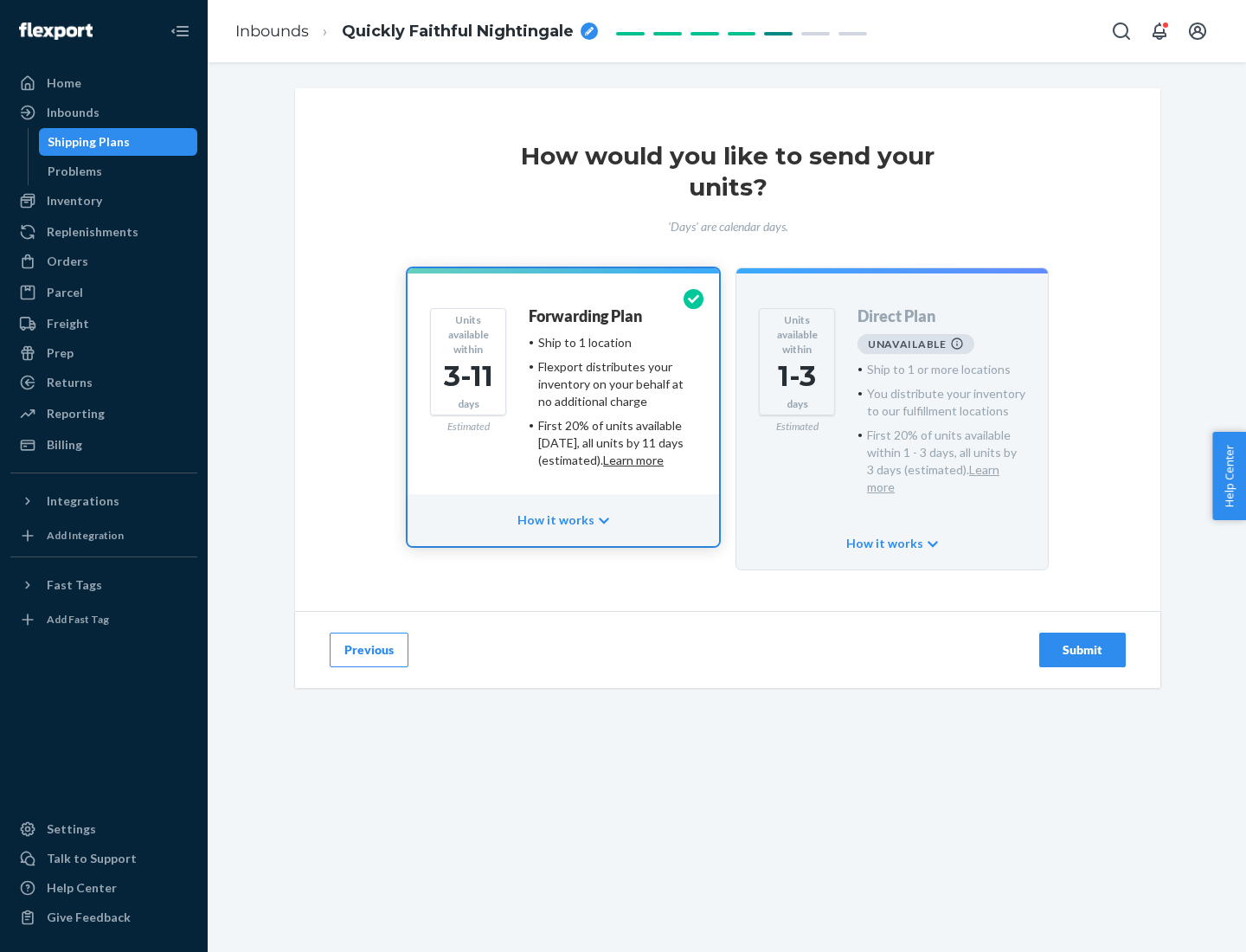
click at [587, 316] on h4 "Forwarding Plan" at bounding box center [585, 316] width 113 height 18
click at [1082, 641] on div "Submit" at bounding box center [1082, 650] width 57 height 18
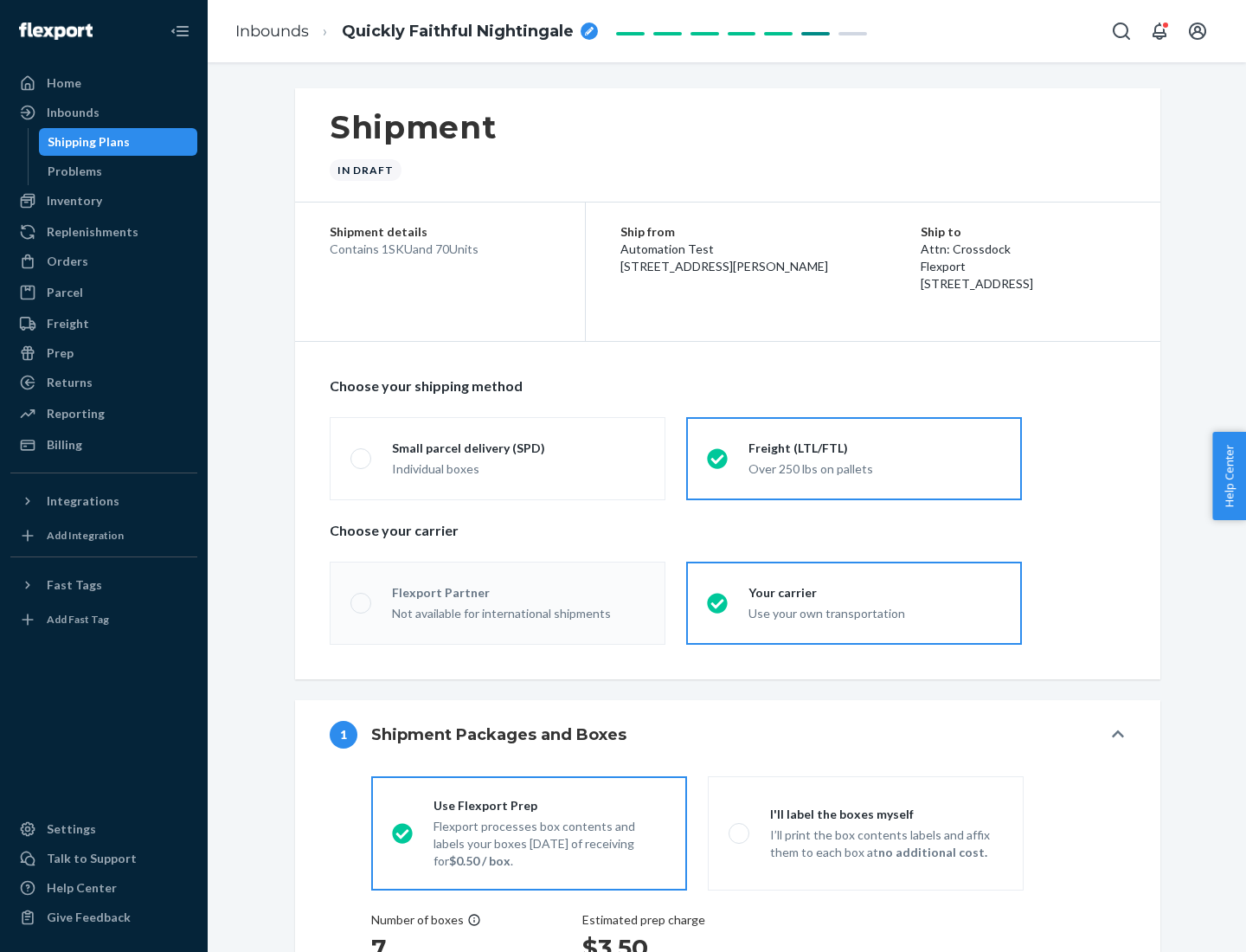
radio input "true"
radio input "false"
radio input "true"
radio input "false"
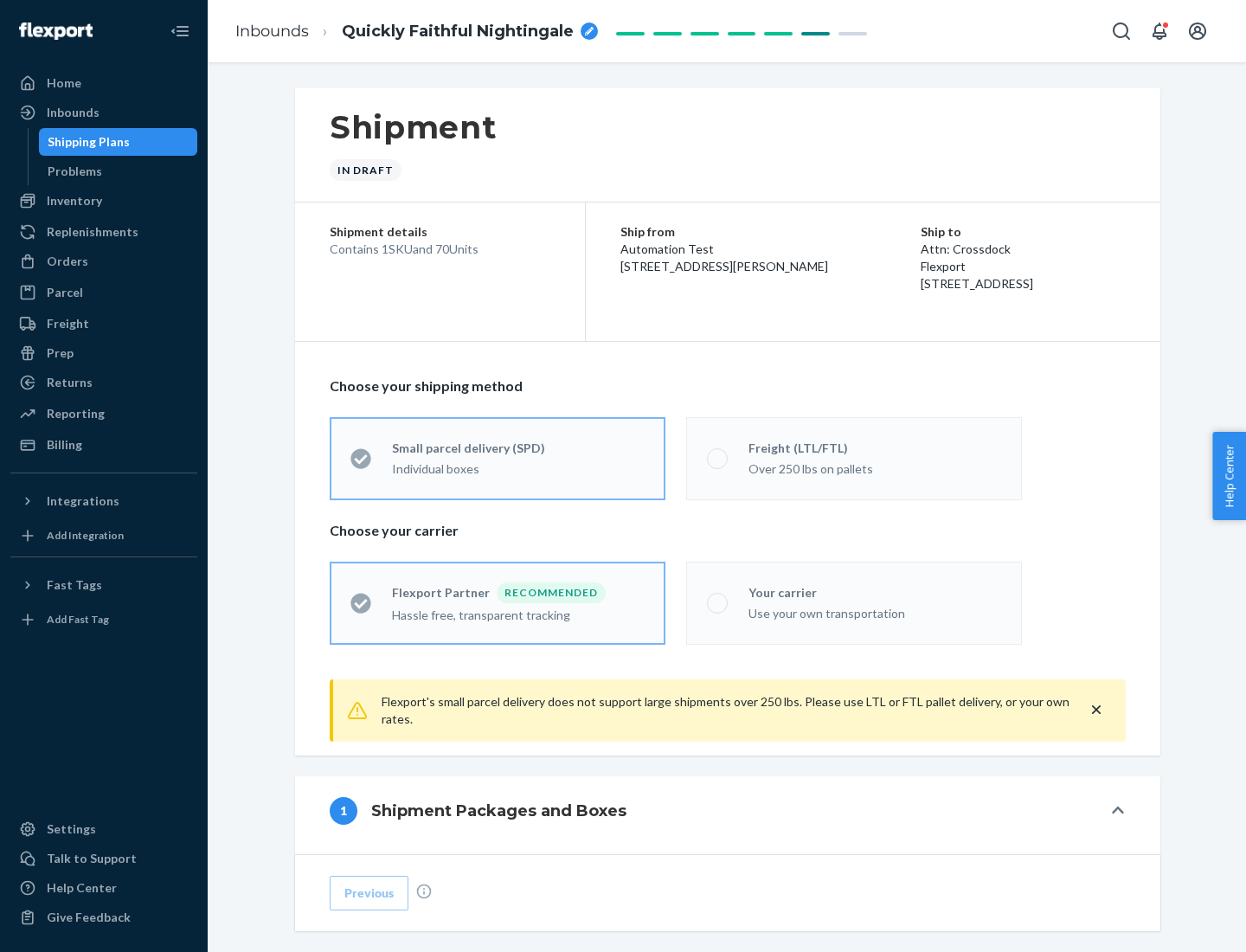
click at [854, 458] on div "Over 250 lbs on pallets" at bounding box center [874, 468] width 252 height 21
click at [718, 458] on input "Freight (LTL/FTL) Over 250 lbs on pallets" at bounding box center [712, 458] width 11 height 11
radio input "true"
radio input "false"
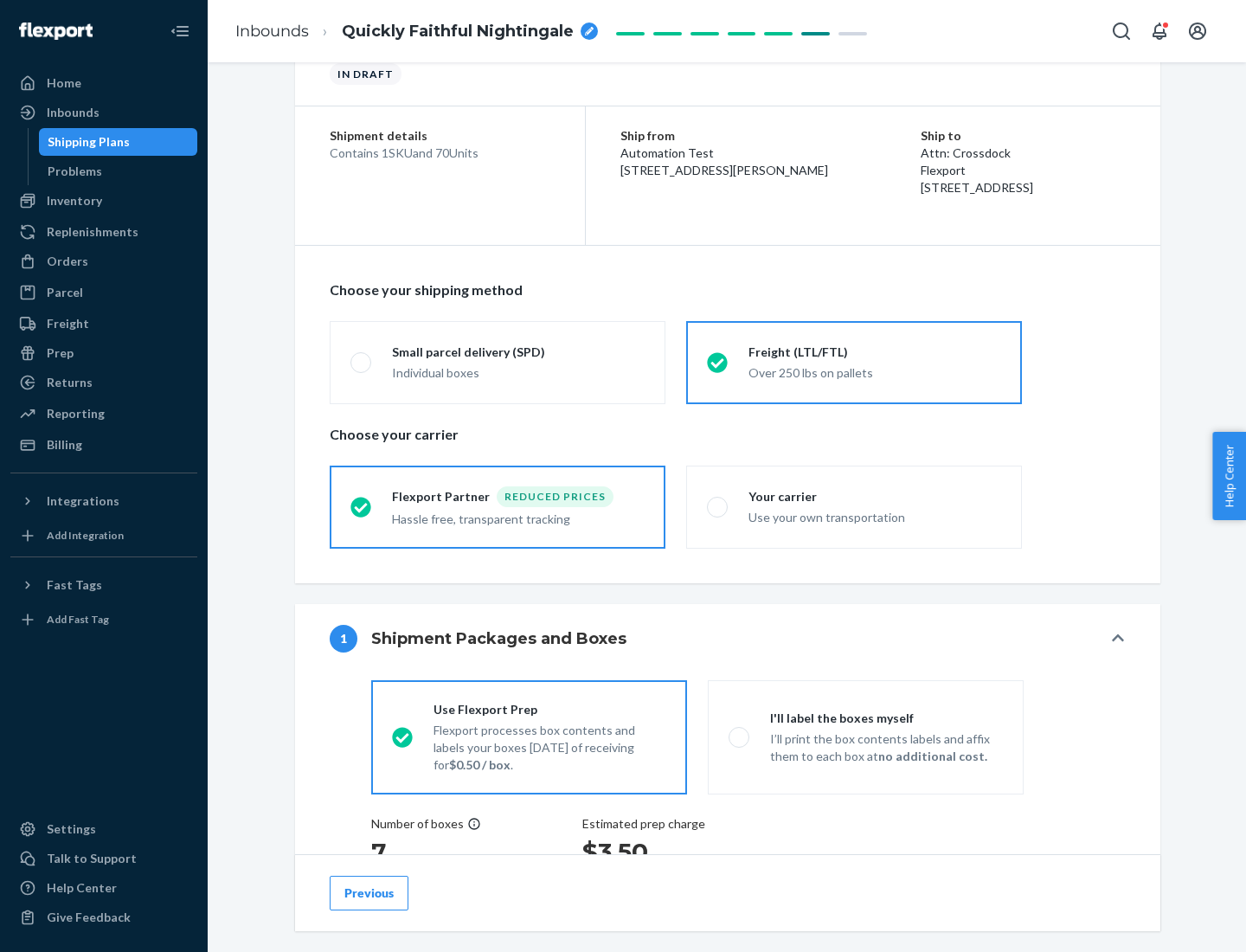
click at [498, 507] on div "Hassle free, transparent tracking" at bounding box center [518, 518] width 252 height 21
click at [361, 506] on input "Flexport Partner Reduced prices Hassle free, transparent tracking" at bounding box center [356, 506] width 11 height 11
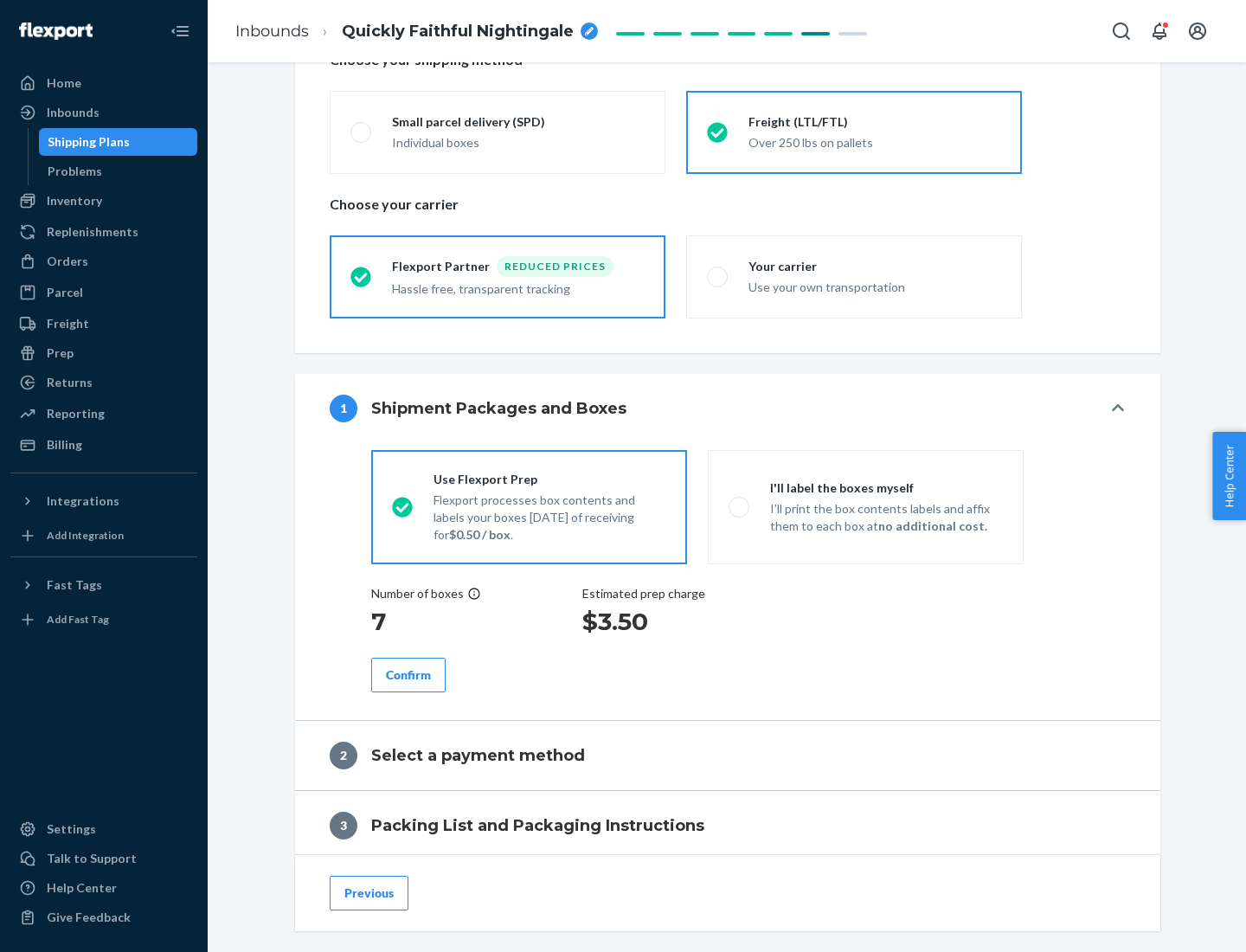
click at [865, 506] on p "I’ll print the box contents labels and affix them to each box at no additional …" at bounding box center [886, 517] width 233 height 34
click at [740, 506] on input "I'll label the boxes myself I’ll print the box contents labels and affix them t…" at bounding box center [734, 506] width 11 height 11
radio input "true"
radio input "false"
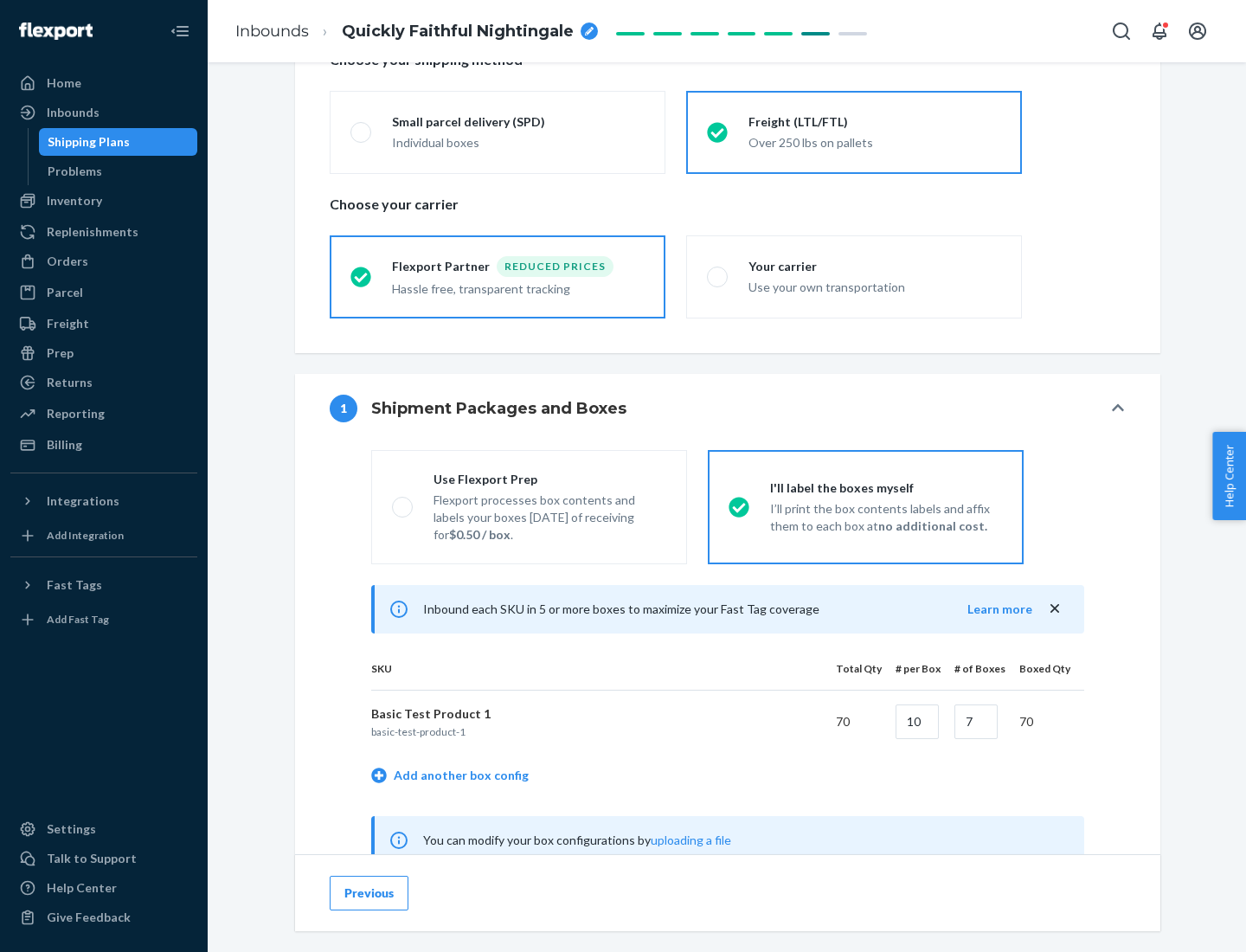
scroll to position [541, 0]
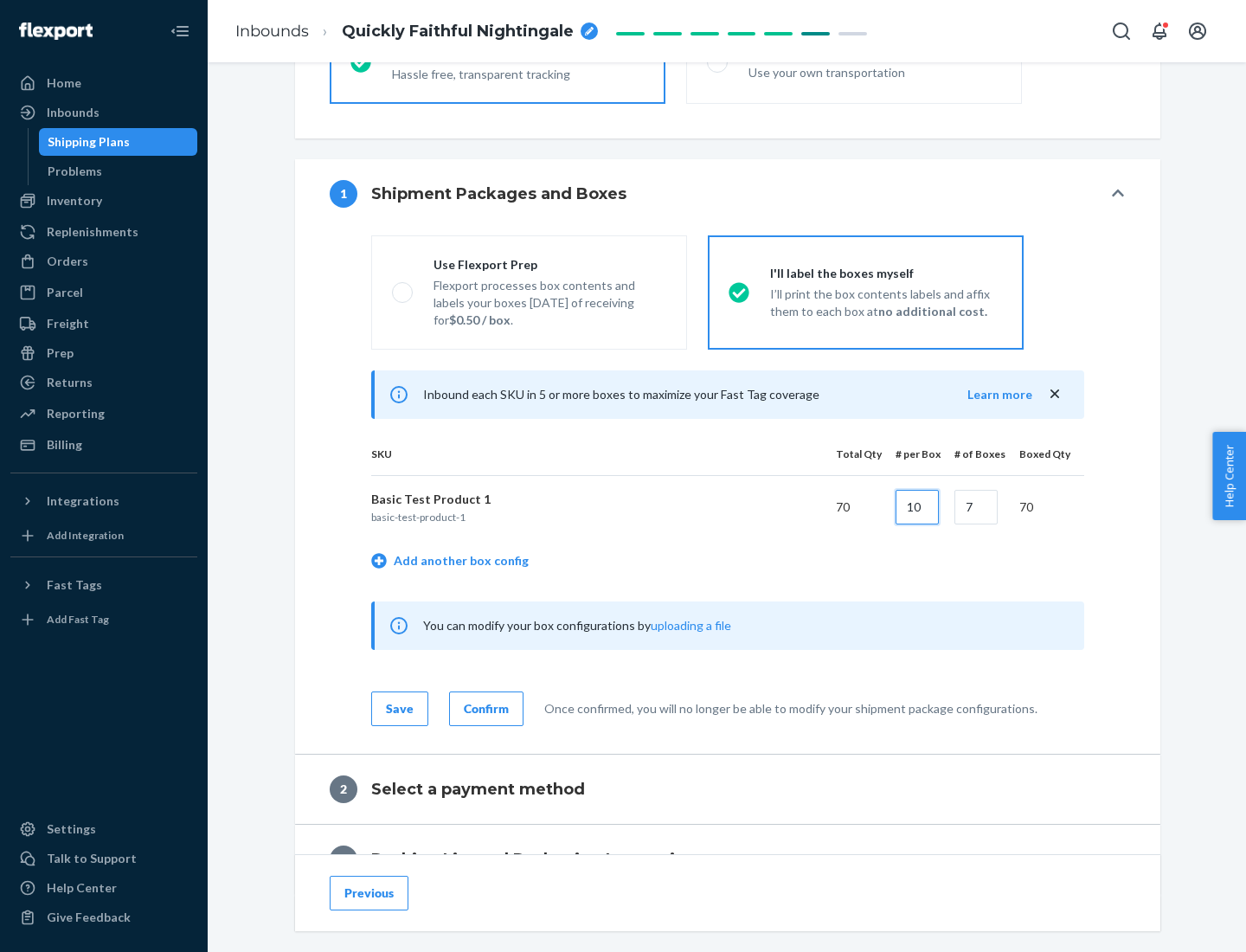
type input "10"
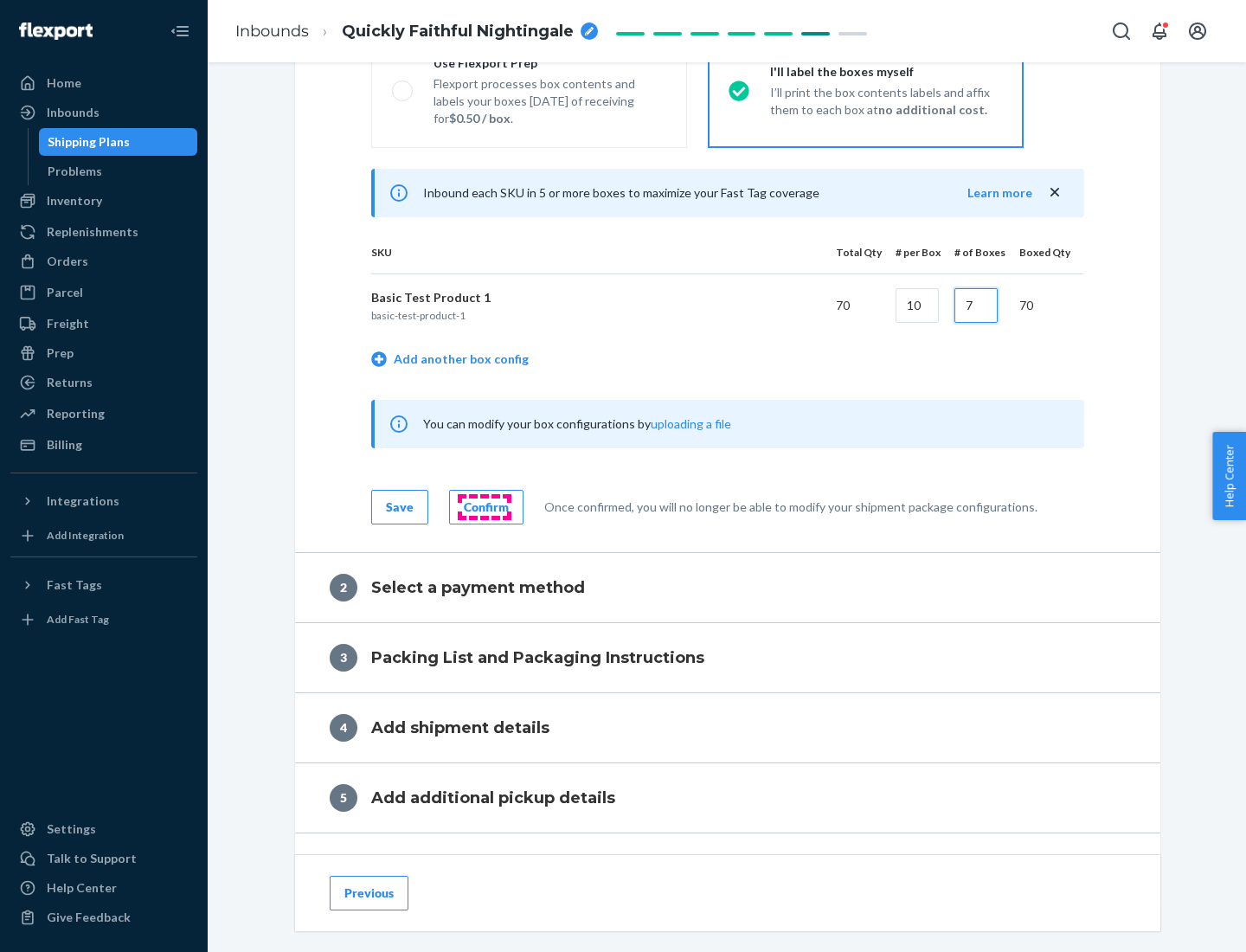
type input "7"
click at [484, 506] on div "Confirm" at bounding box center [485, 507] width 45 height 18
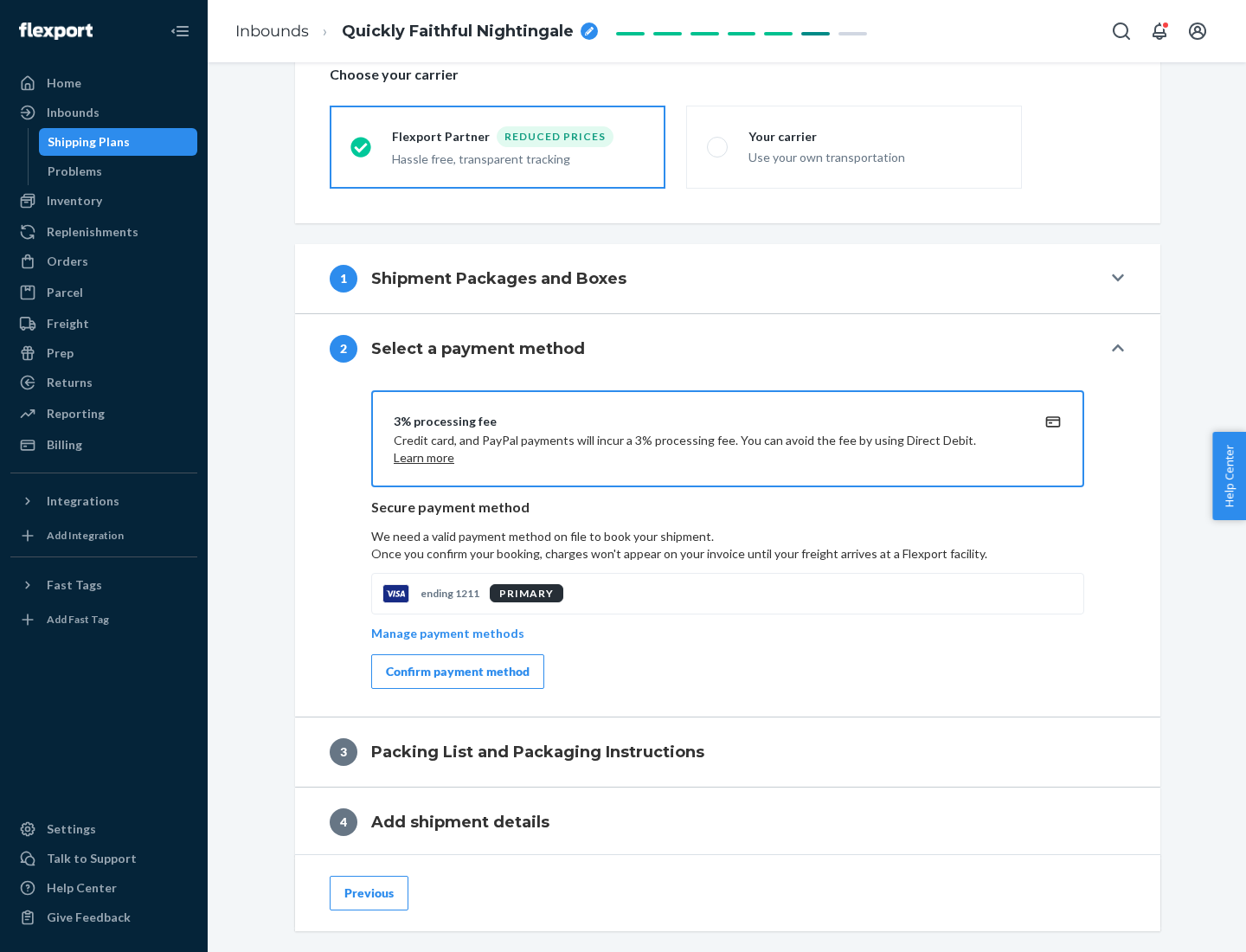
scroll to position [621, 0]
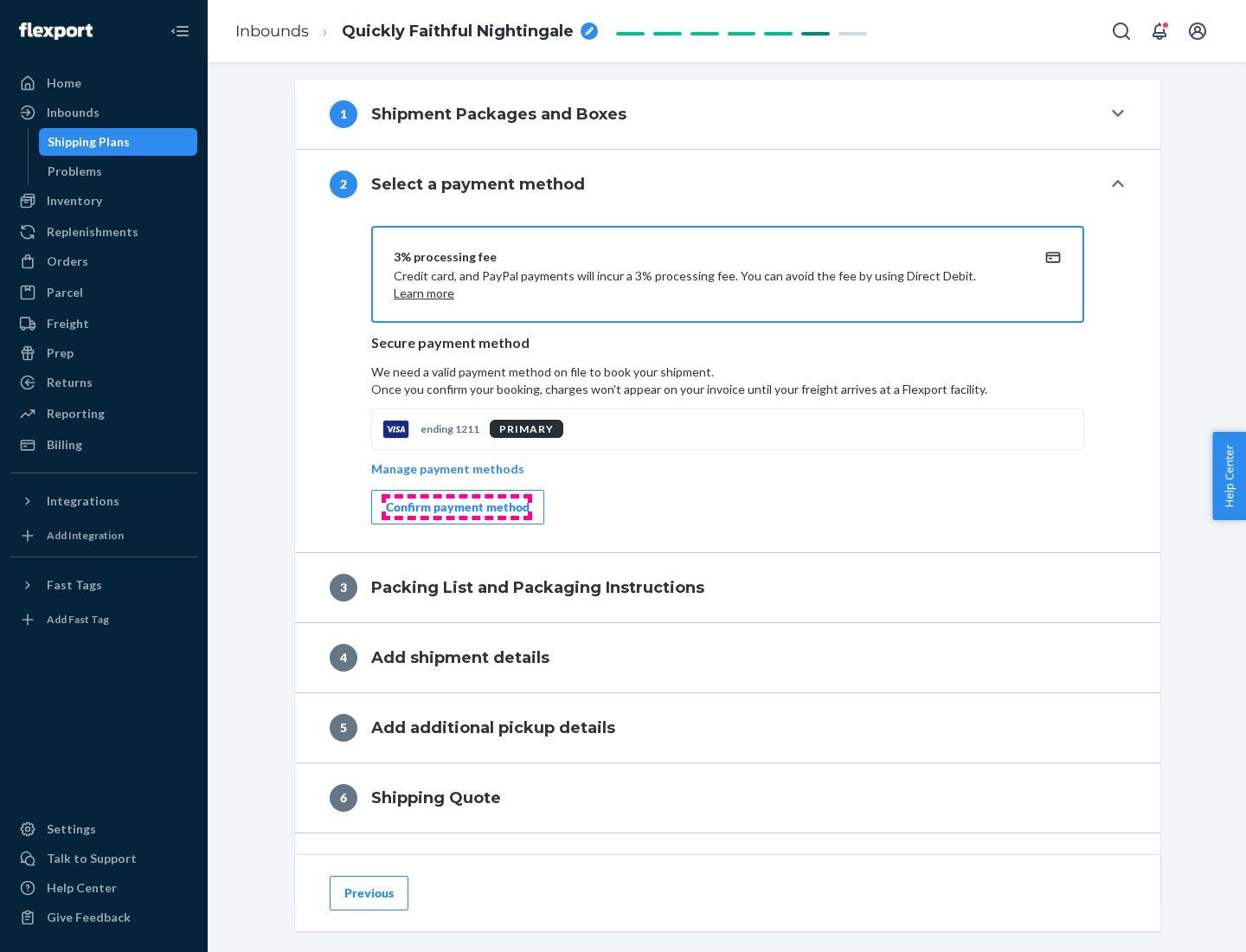
click at [456, 507] on div "Confirm payment method" at bounding box center [457, 507] width 143 height 18
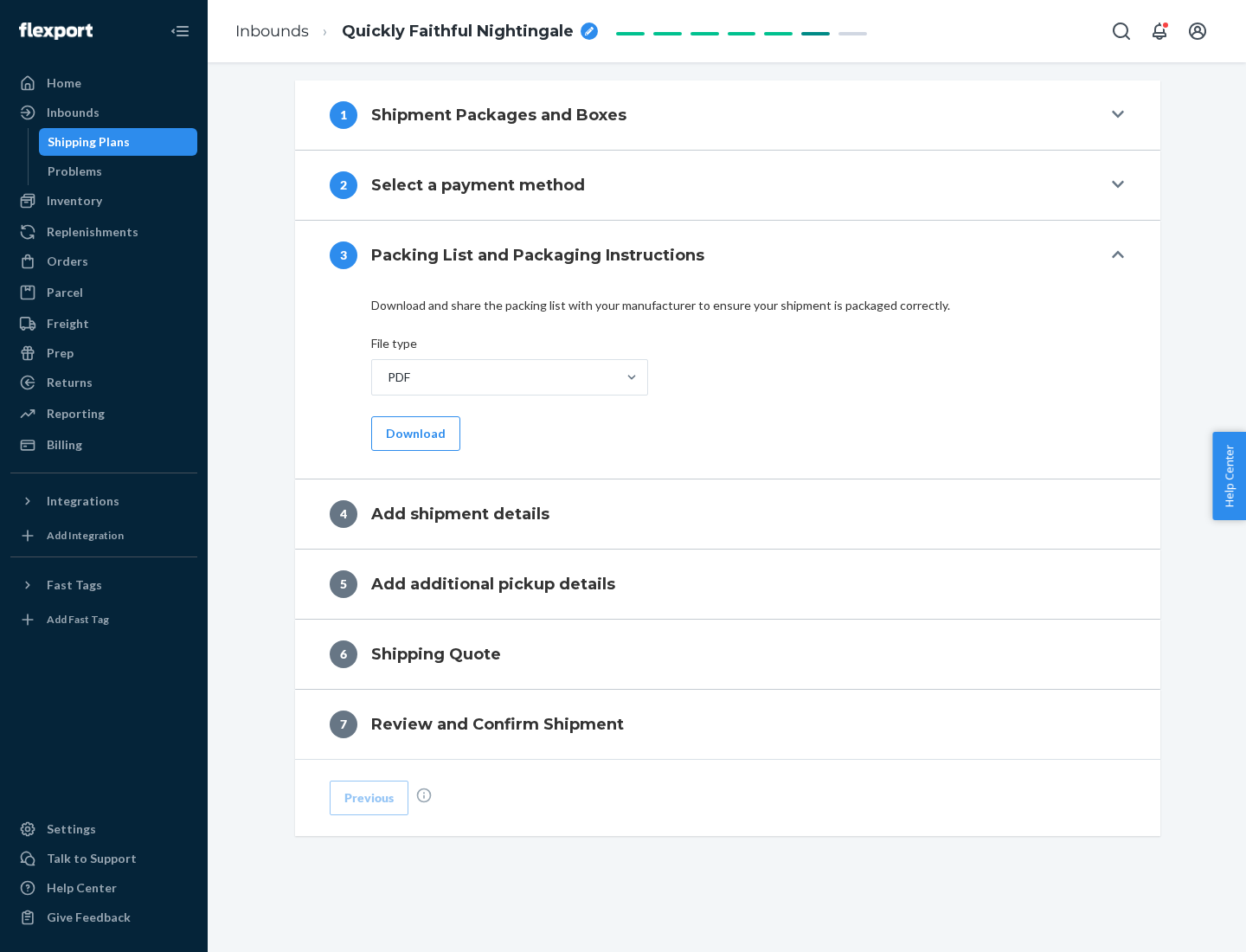
scroll to position [546, 0]
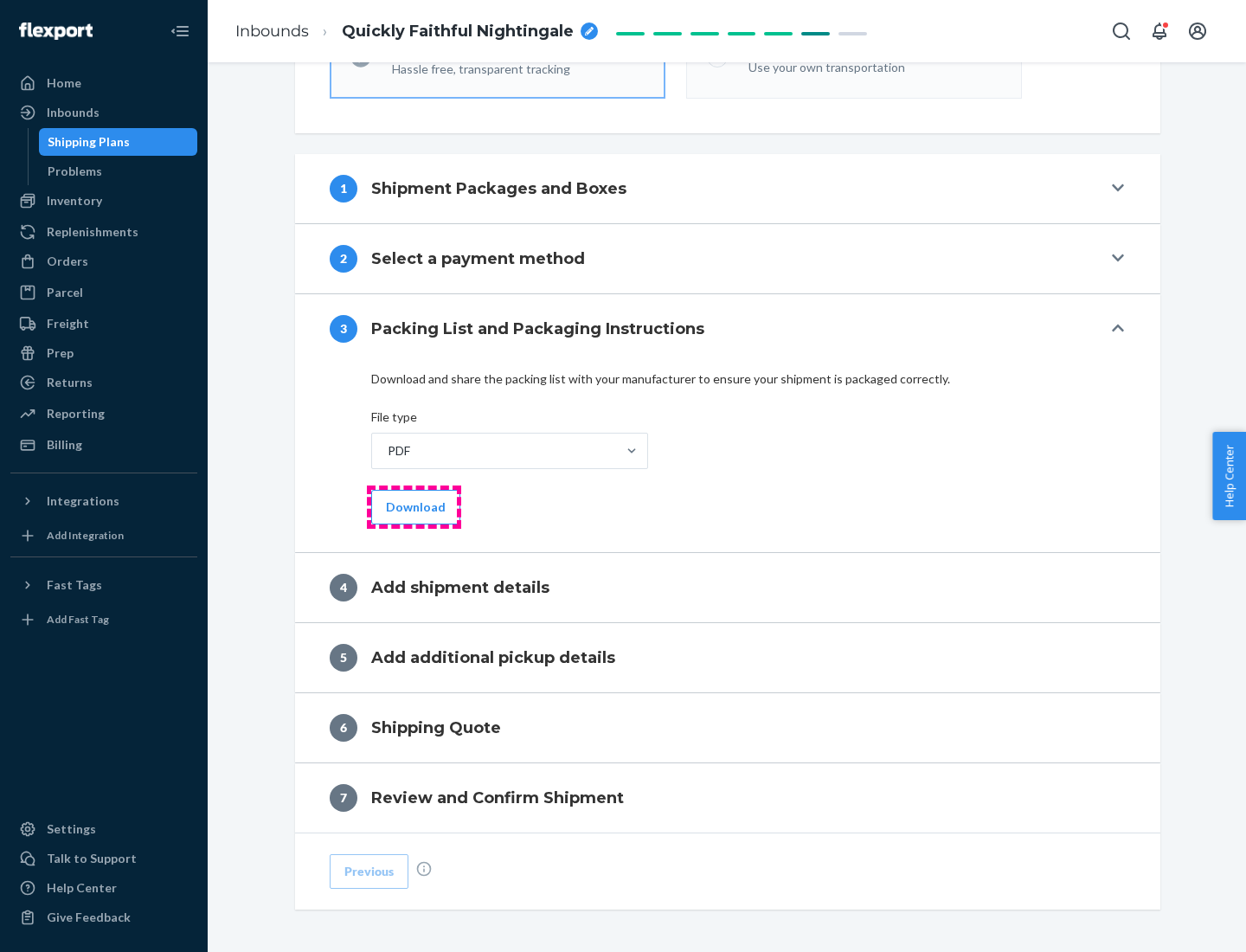
click at [413, 506] on button "Download" at bounding box center [415, 506] width 89 height 34
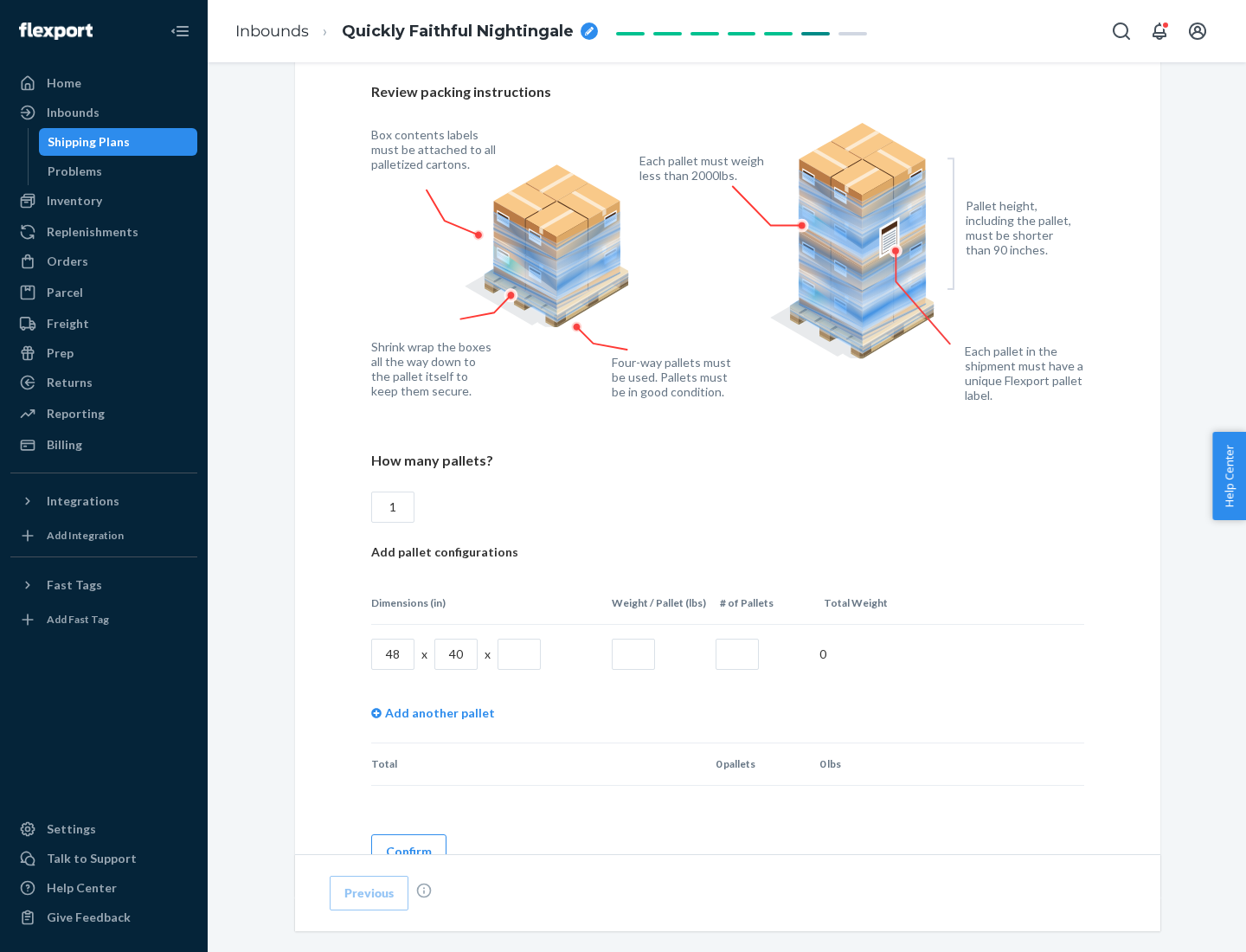
scroll to position [1187, 0]
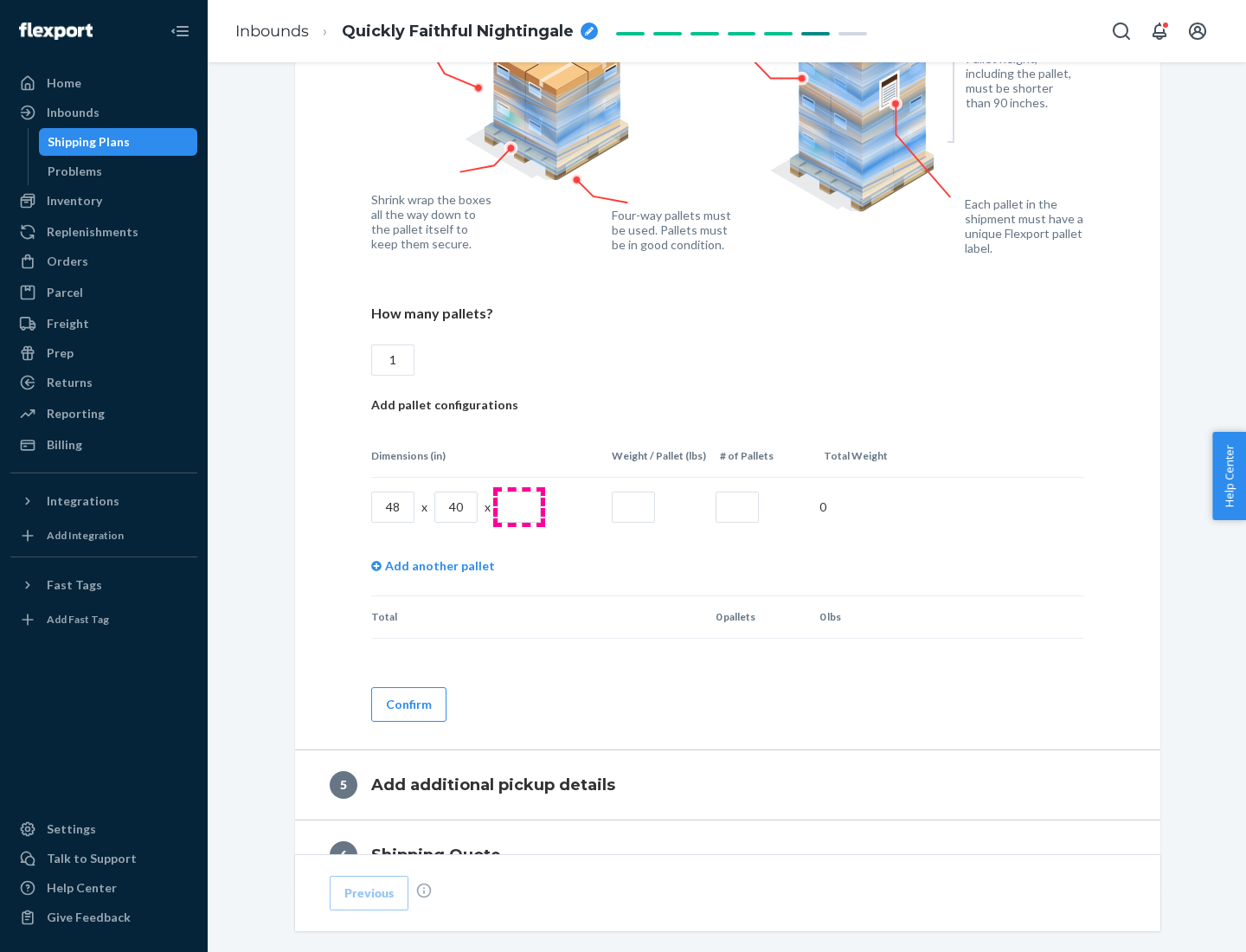
type input "1"
type input "40"
type input "200"
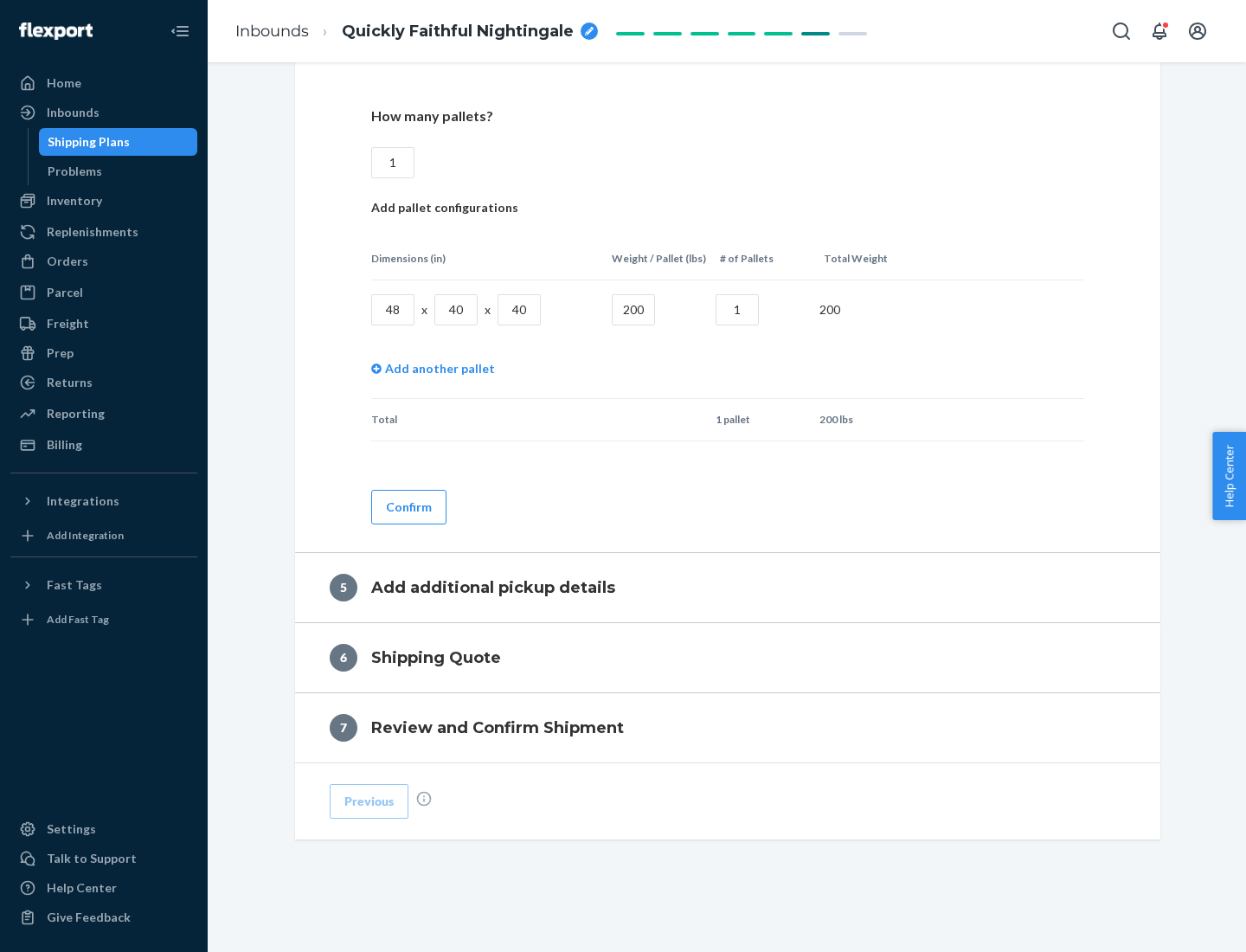
type input "1"
click at [408, 506] on button "Confirm" at bounding box center [409, 506] width 76 height 34
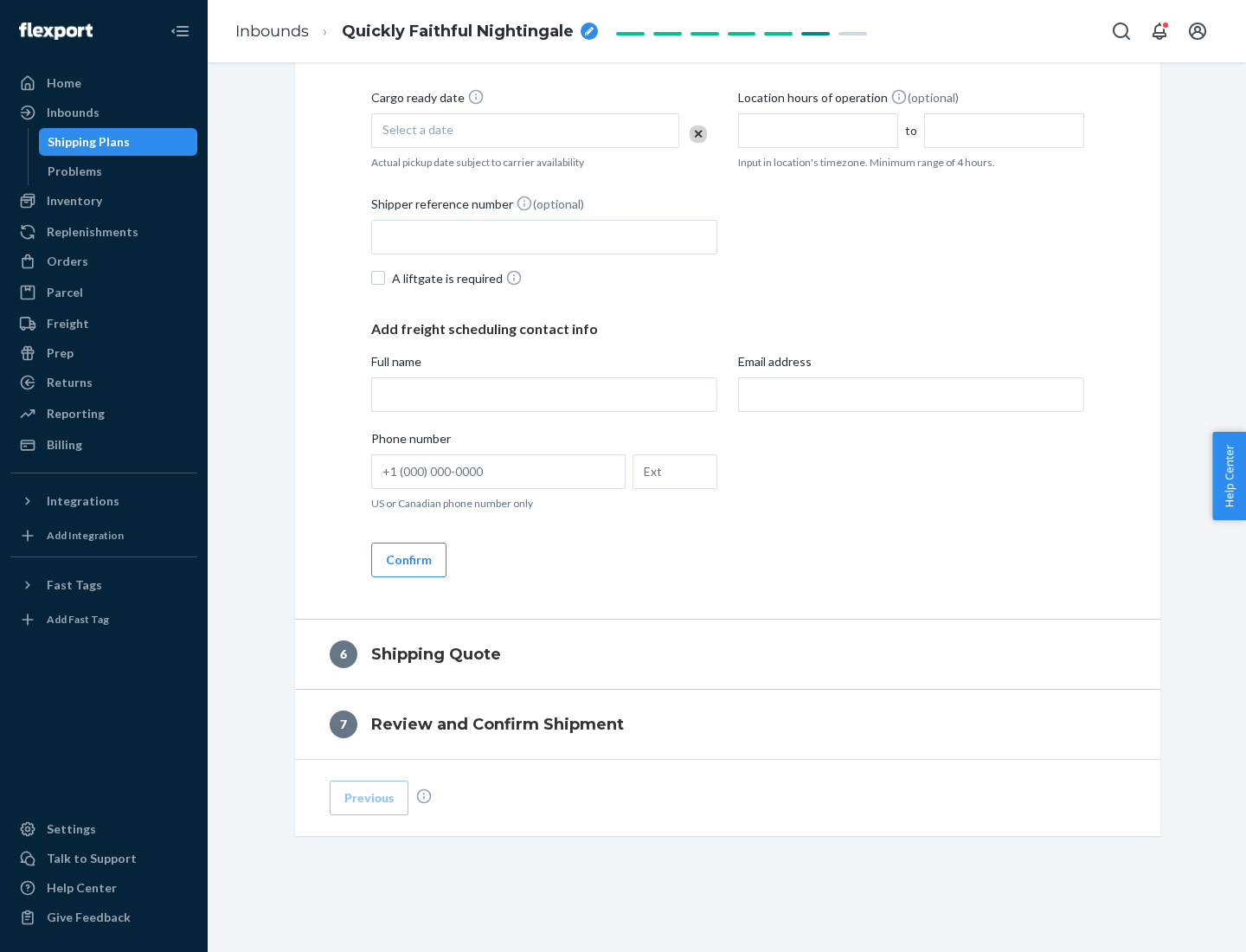
scroll to position [592, 0]
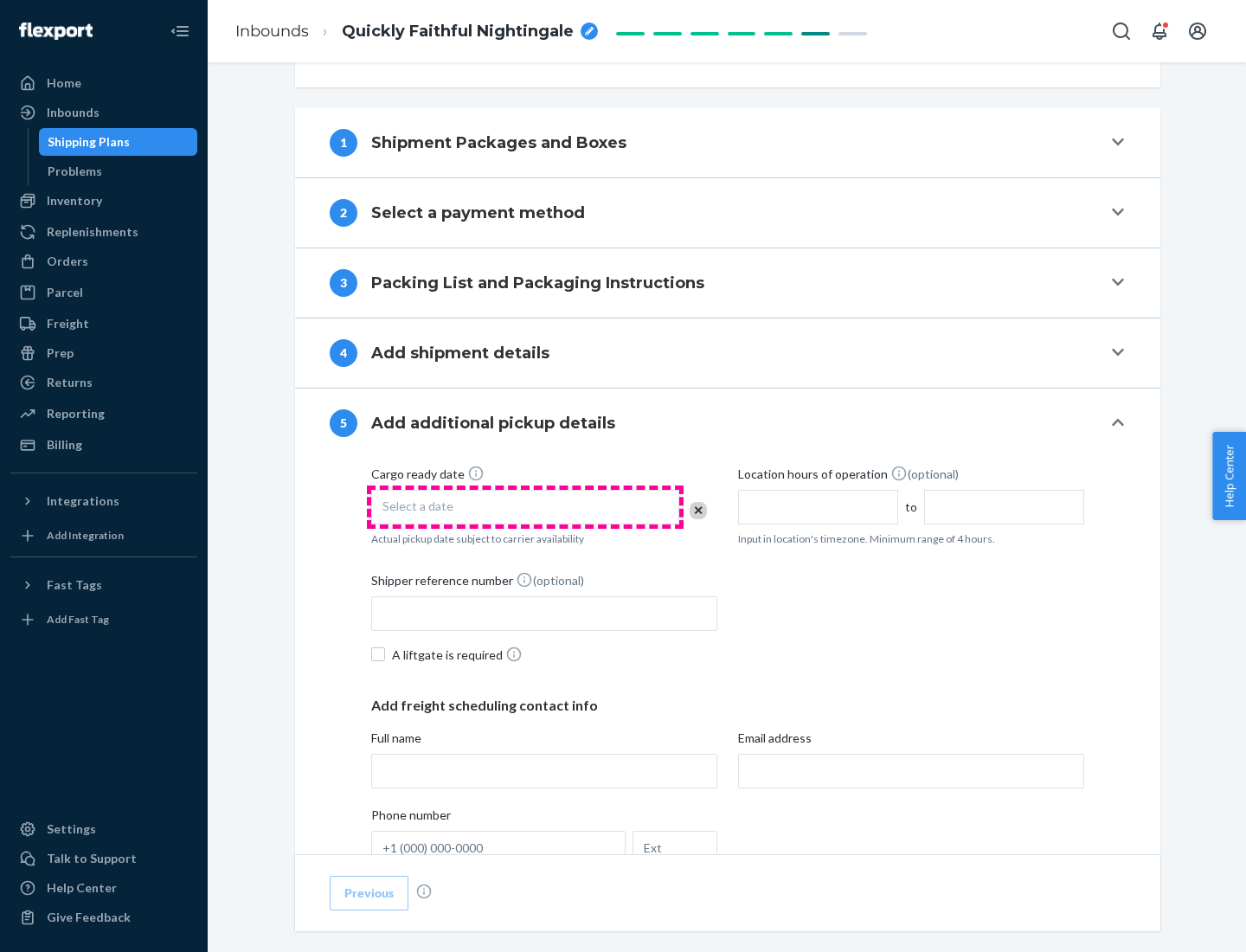
click at [525, 506] on div "Select a date" at bounding box center [525, 506] width 308 height 34
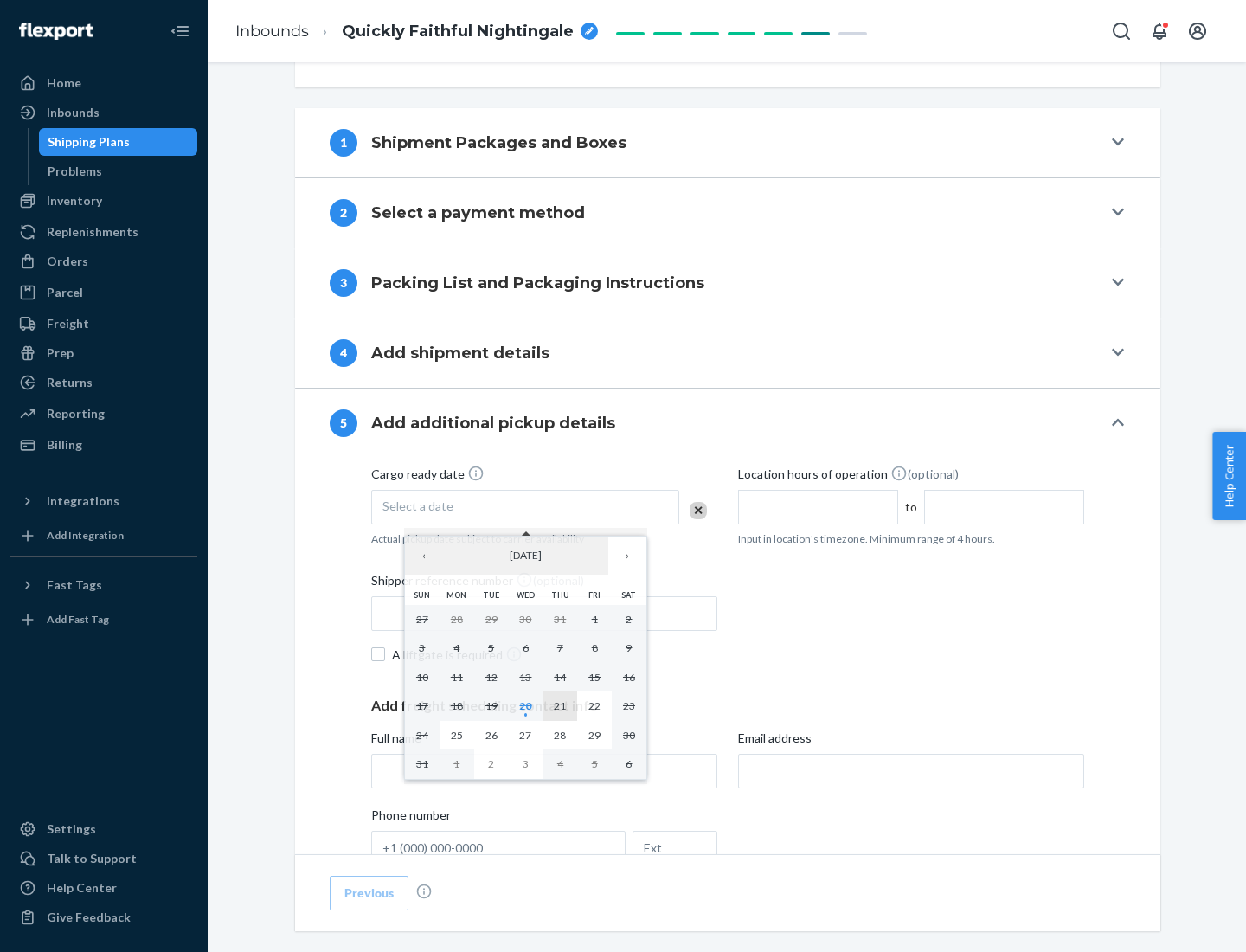
click at [560, 705] on abbr "21" at bounding box center [560, 705] width 12 height 13
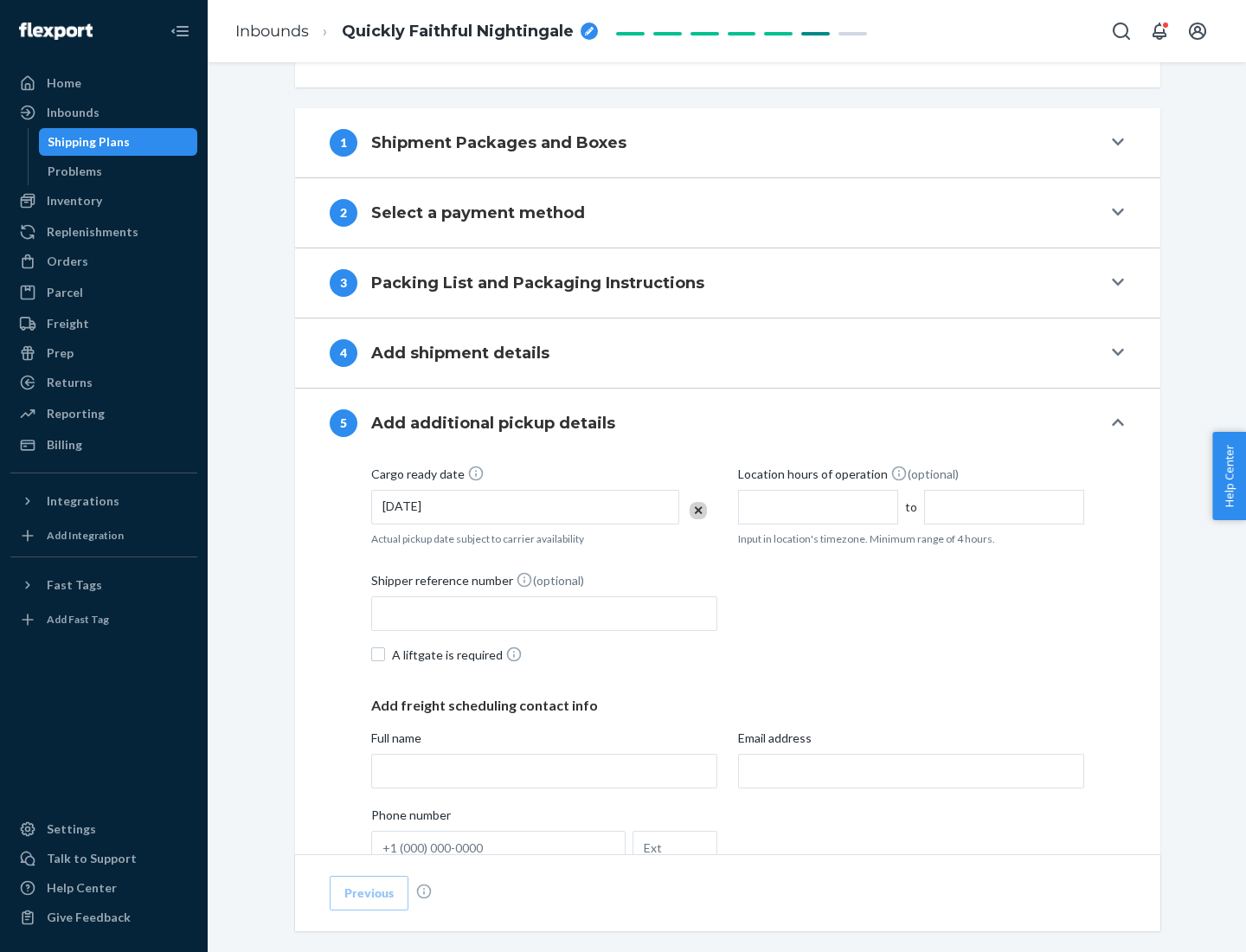
scroll to position [855, 0]
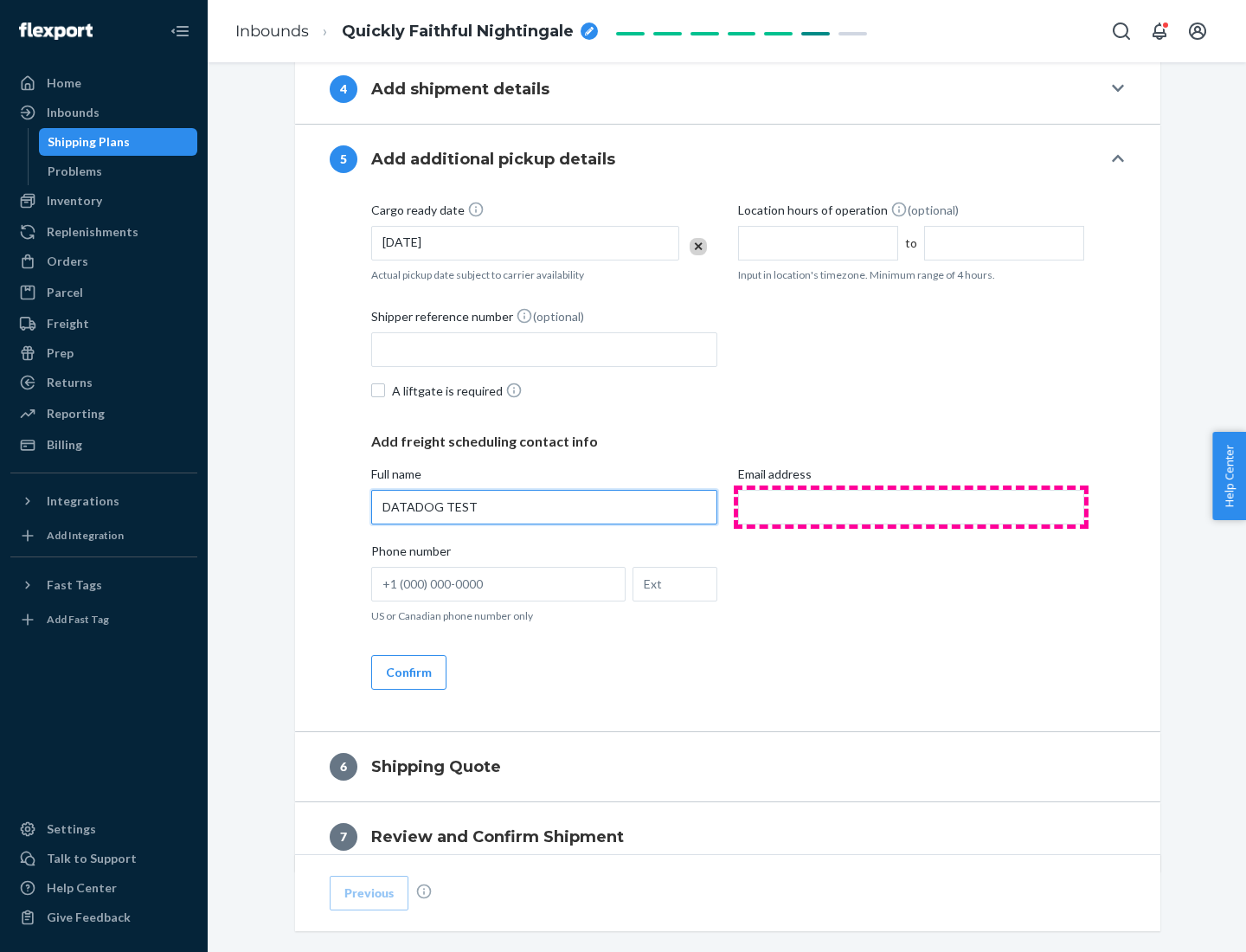
type input "DATADOG TEST"
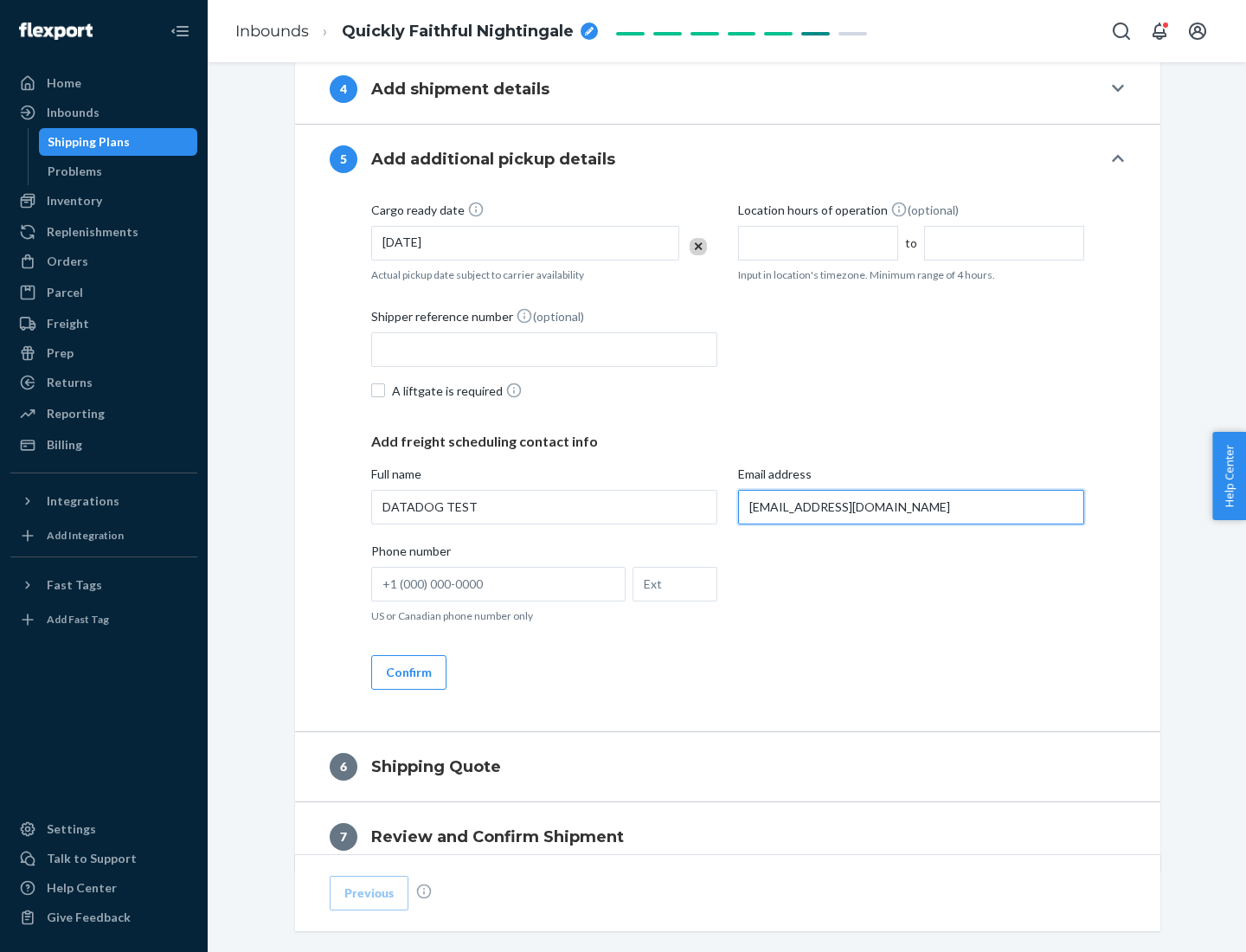
scroll to position [933, 0]
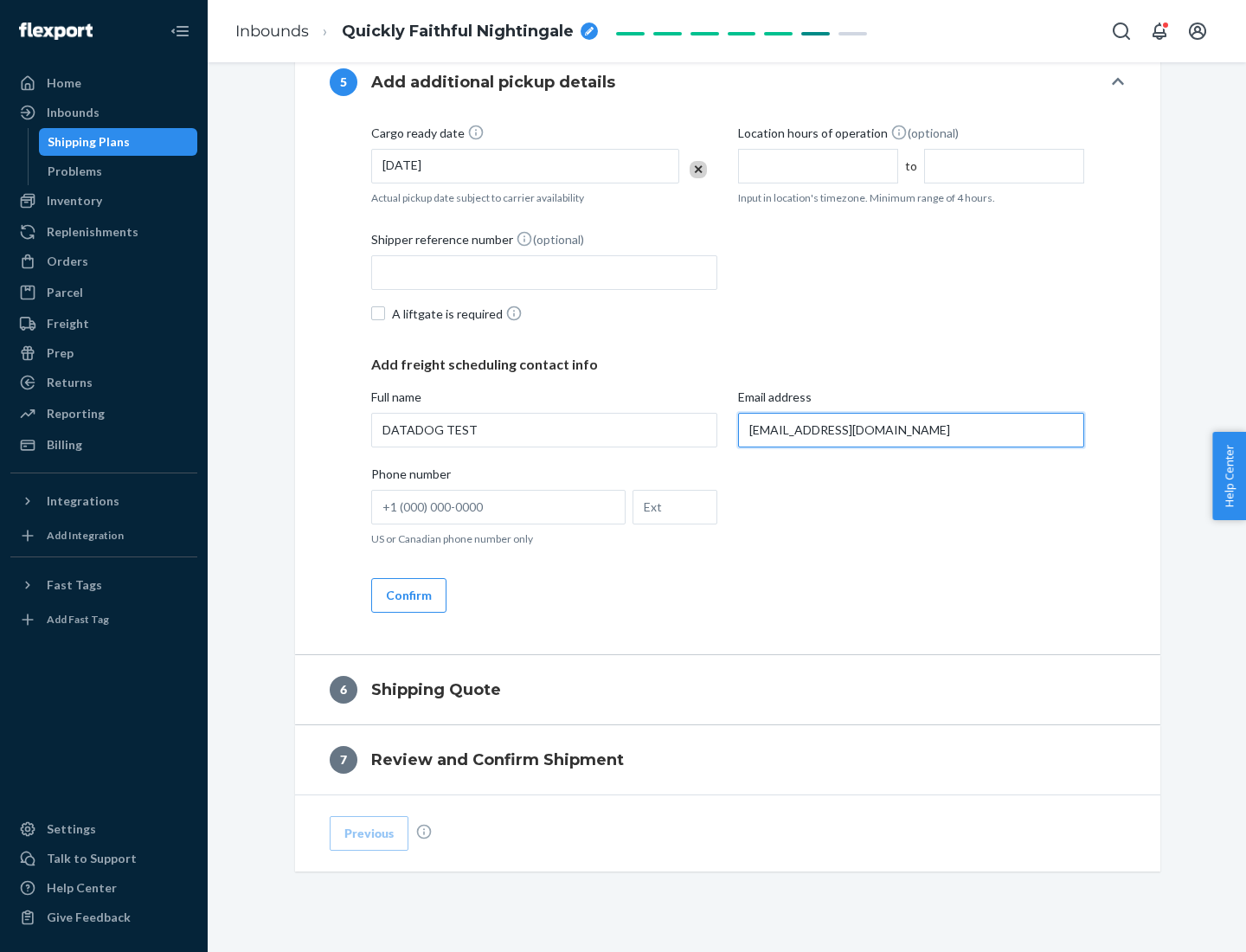
type input "[EMAIL_ADDRESS][DOMAIN_NAME]"
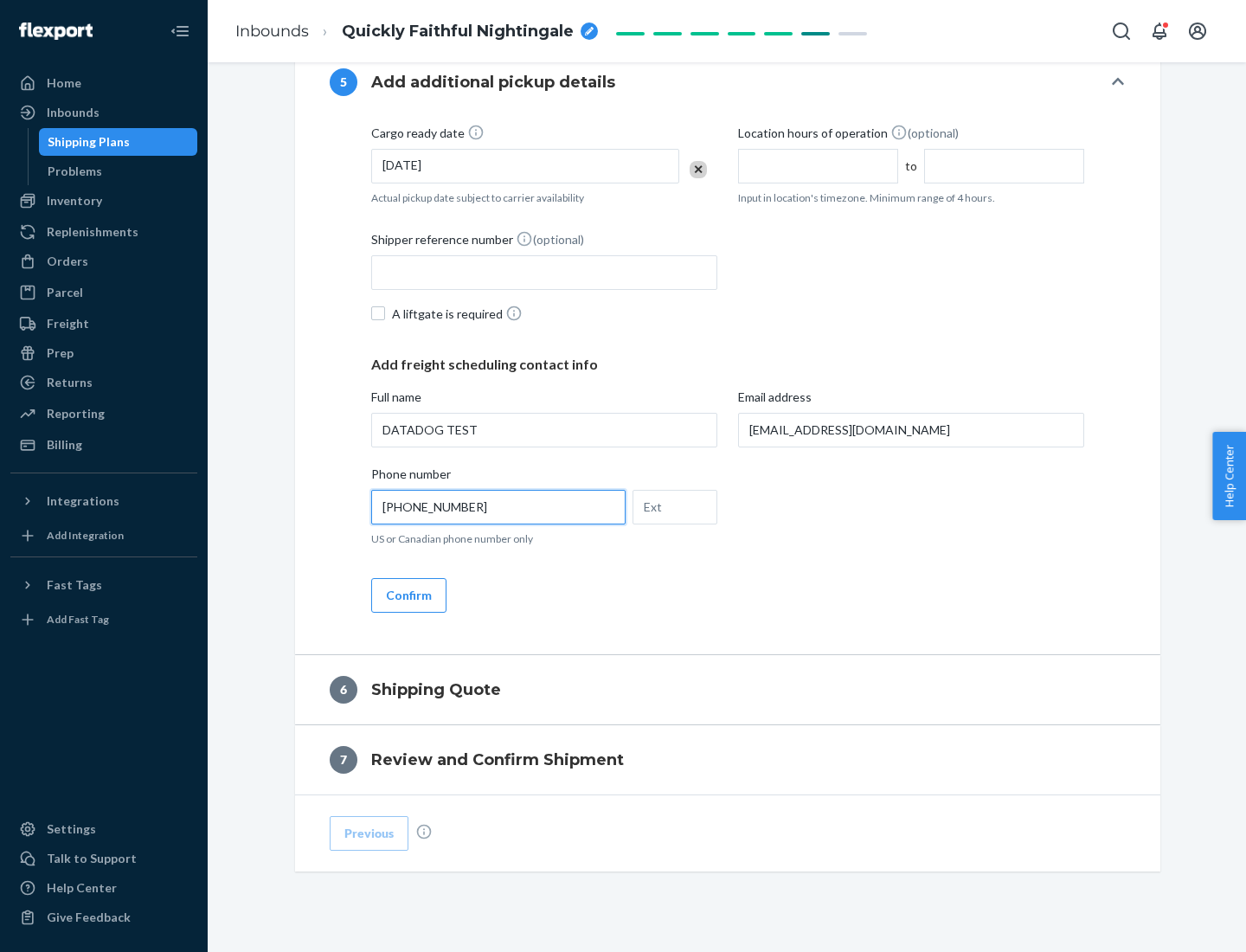
scroll to position [968, 0]
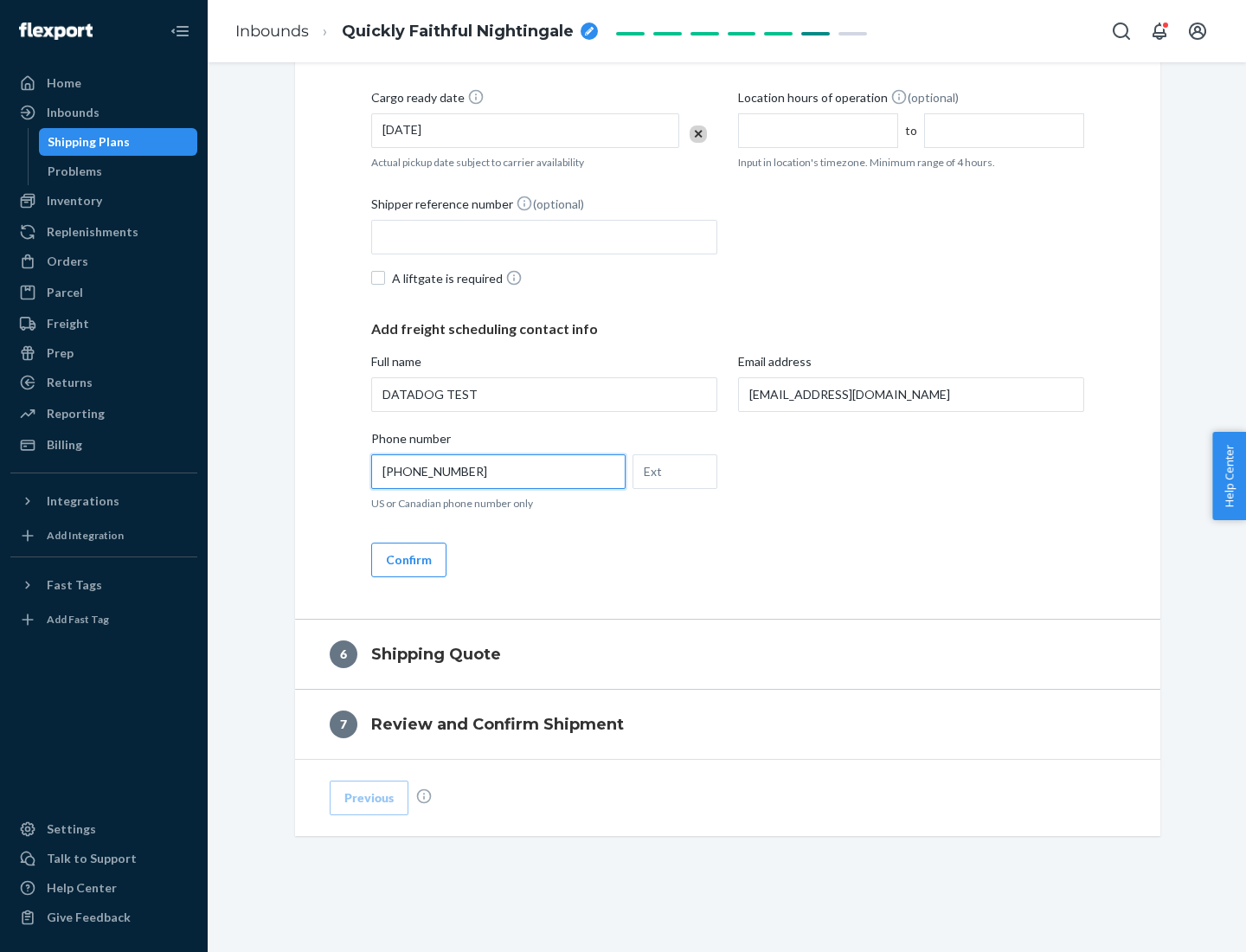
type input "[PHONE_NUMBER]"
click at [408, 559] on button "Confirm" at bounding box center [409, 559] width 76 height 34
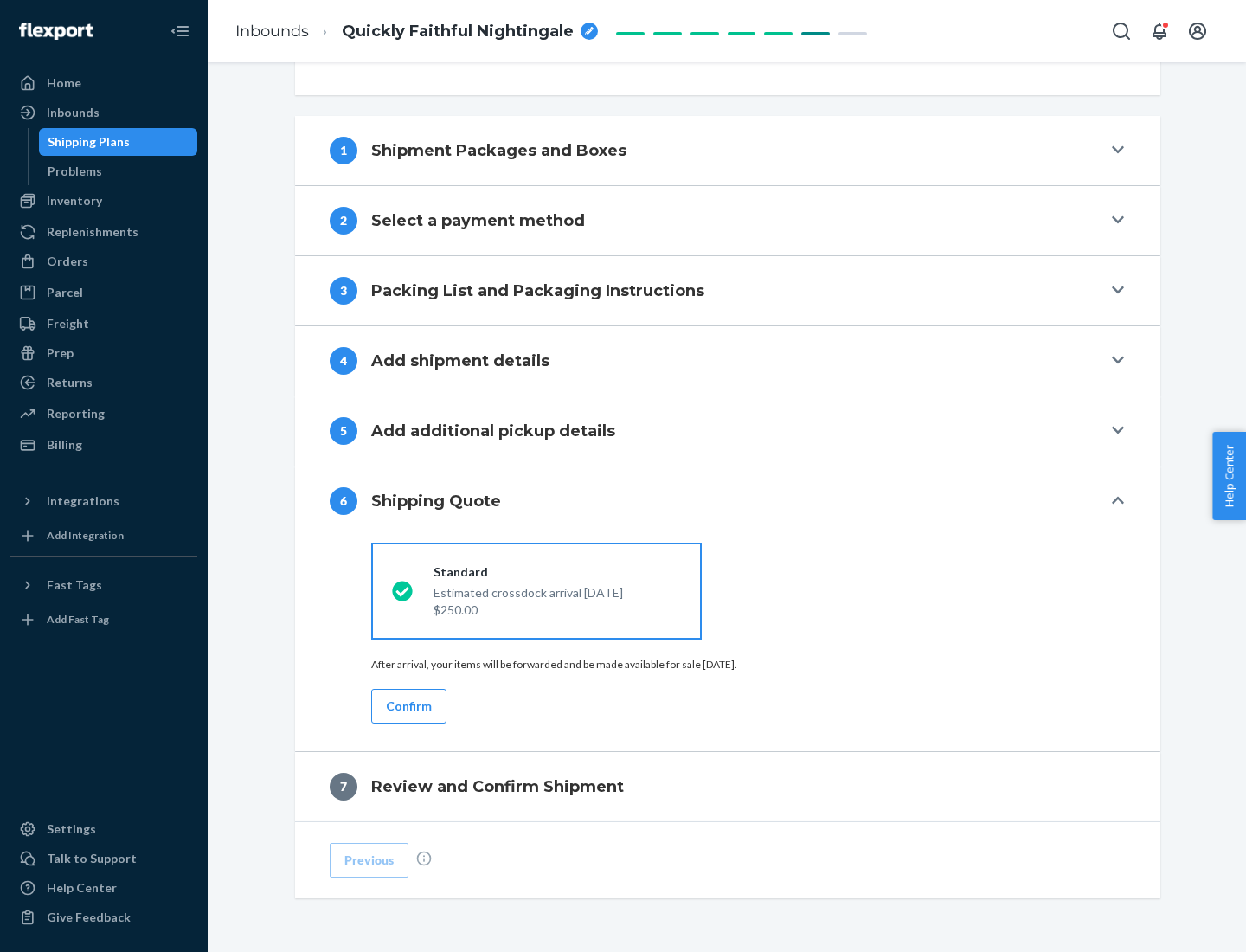
scroll to position [646, 0]
